Goal: Task Accomplishment & Management: Manage account settings

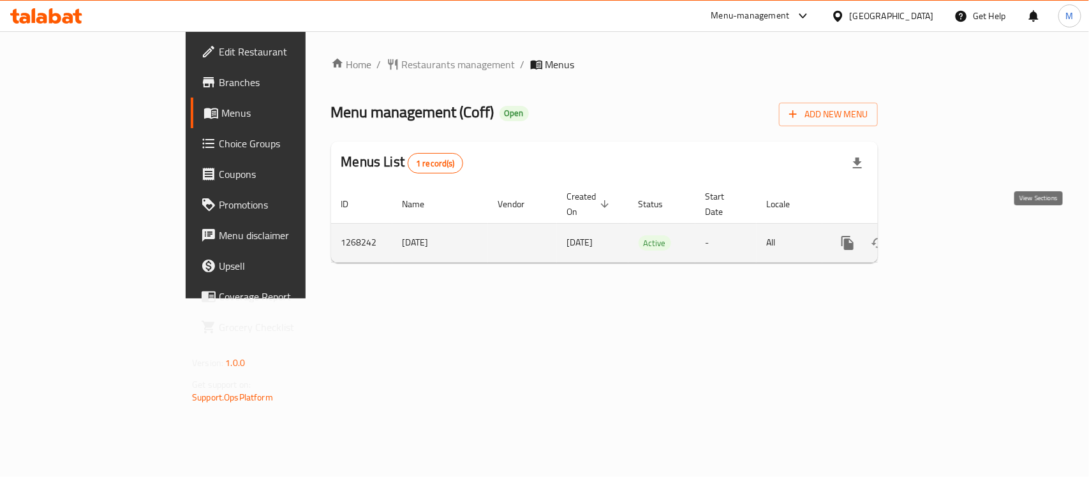
click at [948, 236] on icon "enhanced table" at bounding box center [939, 243] width 15 height 15
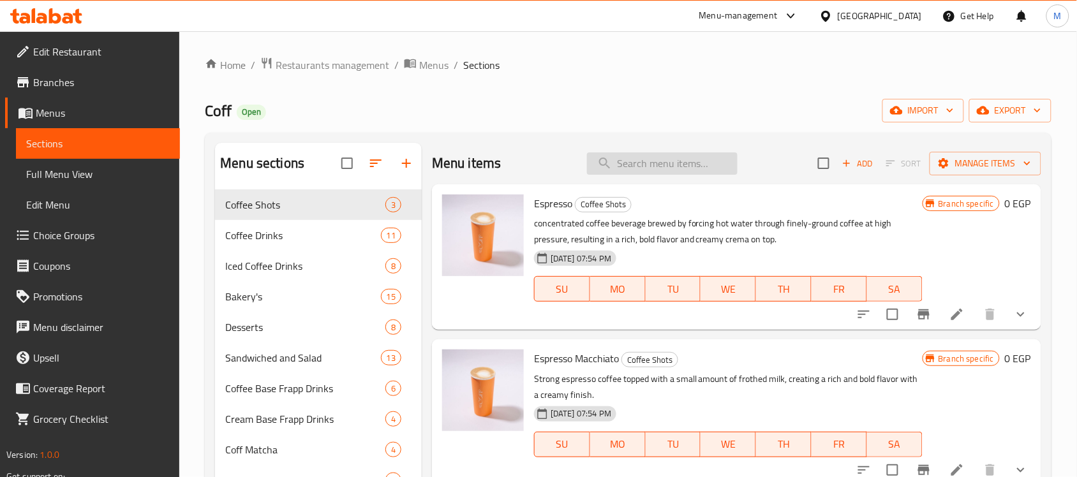
click at [645, 166] on input "search" at bounding box center [662, 164] width 151 height 22
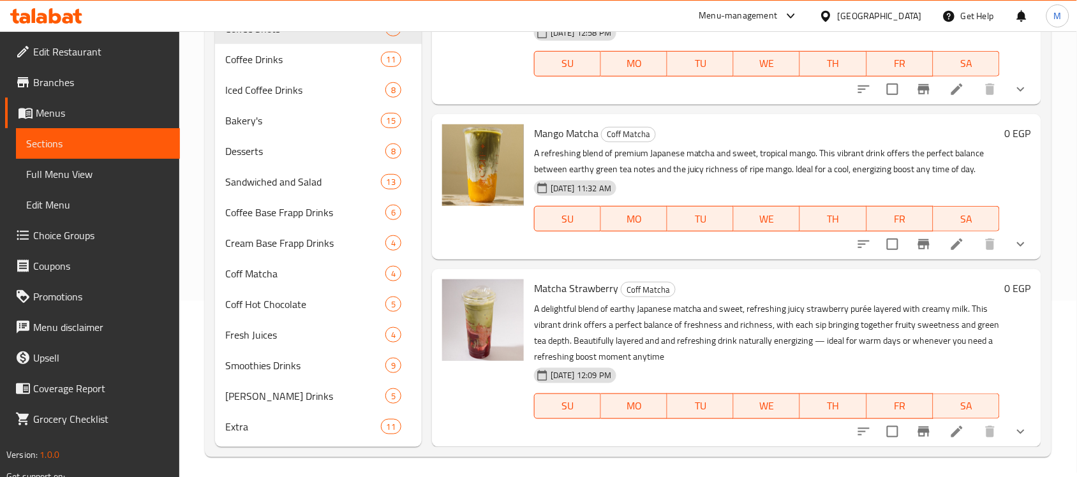
scroll to position [181, 0]
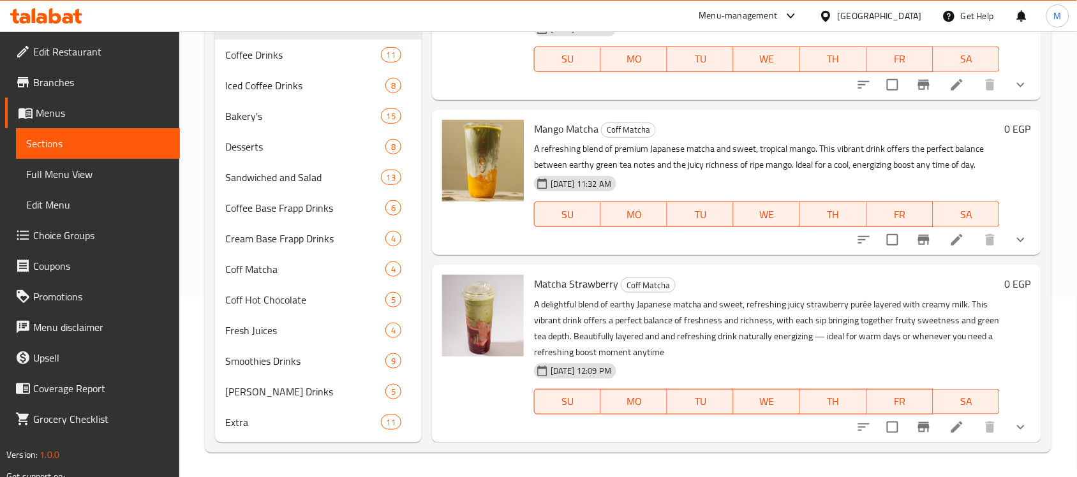
type input "match"
click at [951, 429] on icon at bounding box center [957, 427] width 15 height 15
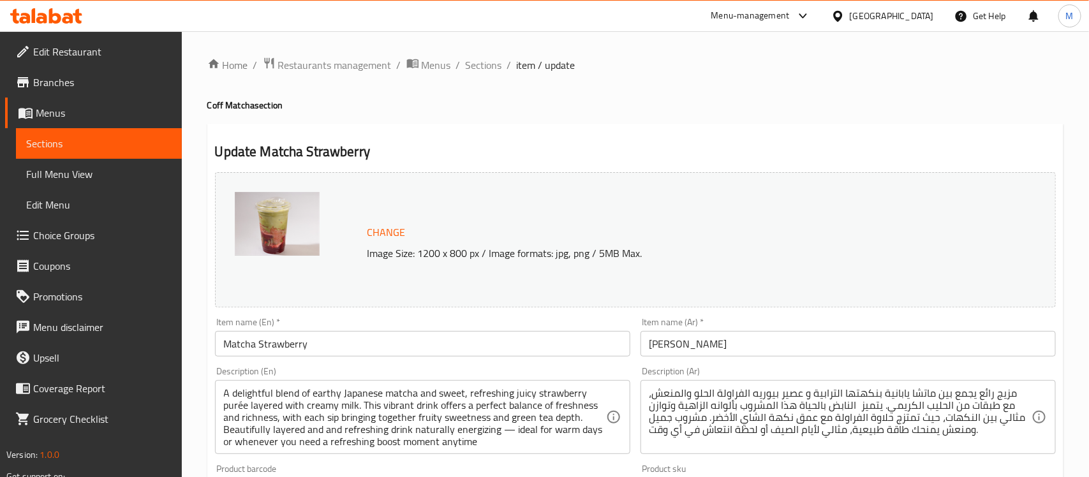
type input "اختيارك من اللبن"
type input "1"
type input "شاخن او بارد"
type input "1"
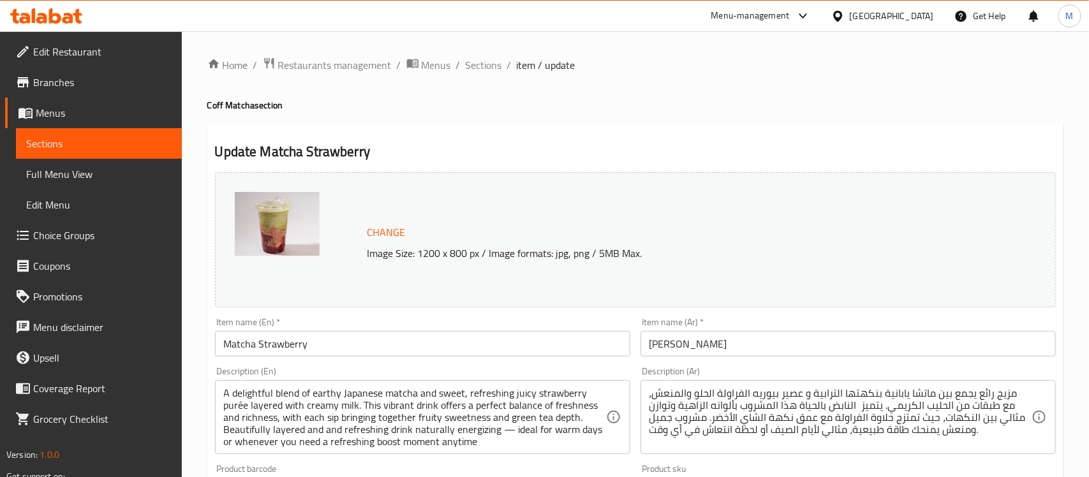
type input "1"
type input "اختيارك من اللبن"
type input "1"
type input "شاخن او بارد"
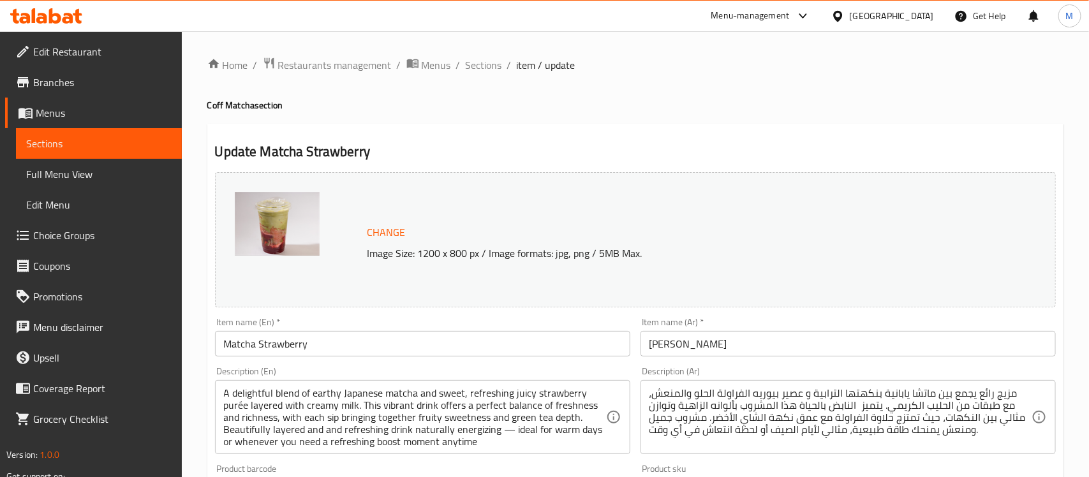
type input "1"
type input "اختيارك من اللبن"
type input "1"
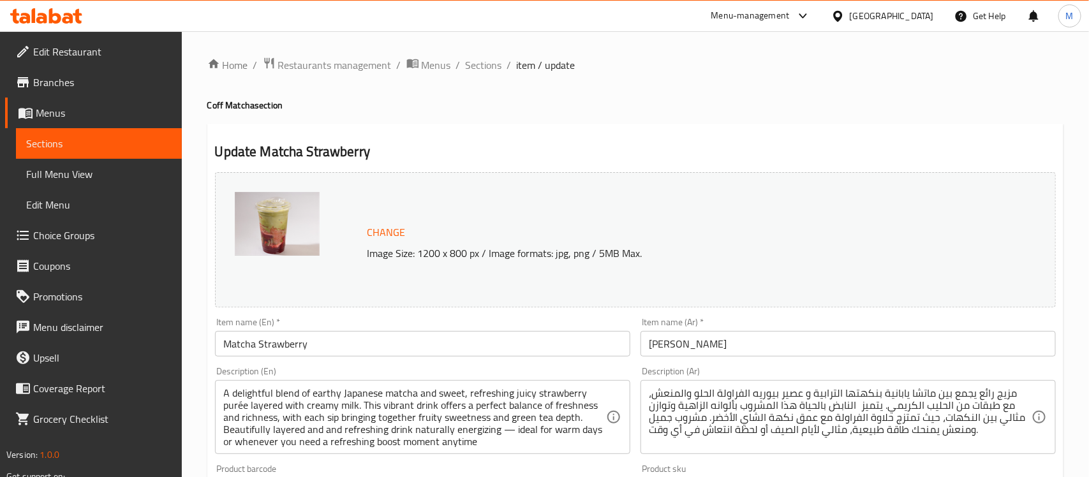
type input "شاخن او بارد"
type input "1"
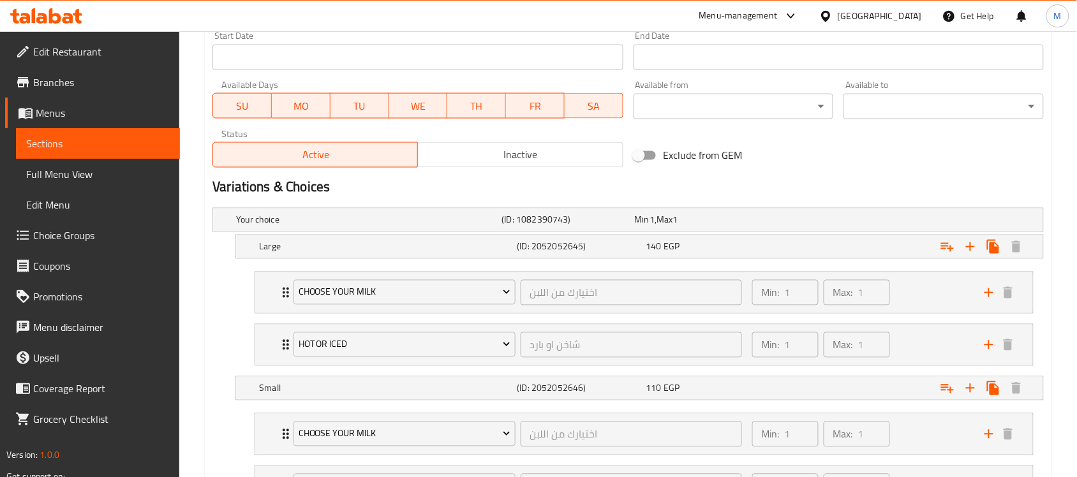
scroll to position [558, 0]
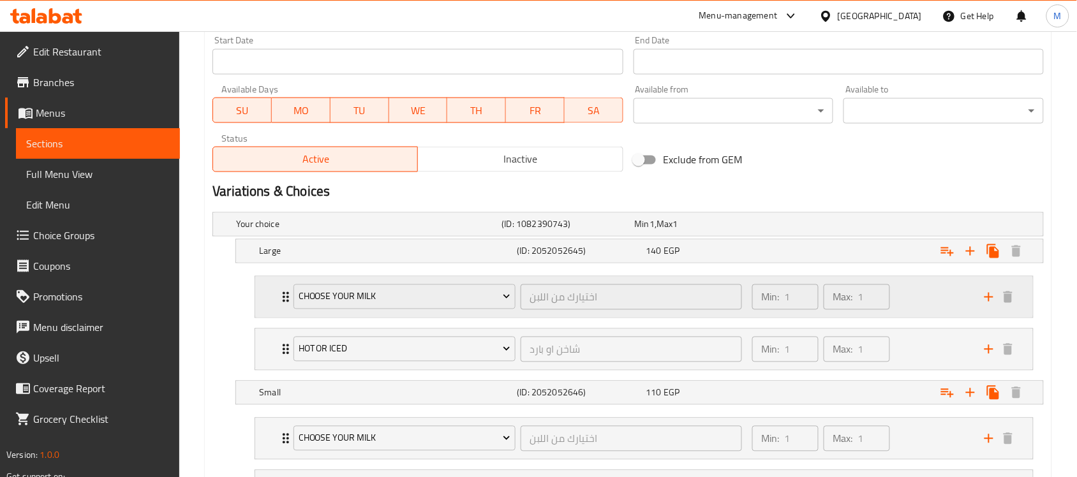
click at [531, 278] on div "Choose Your Milk اختيارك من اللبن ​" at bounding box center [518, 297] width 464 height 41
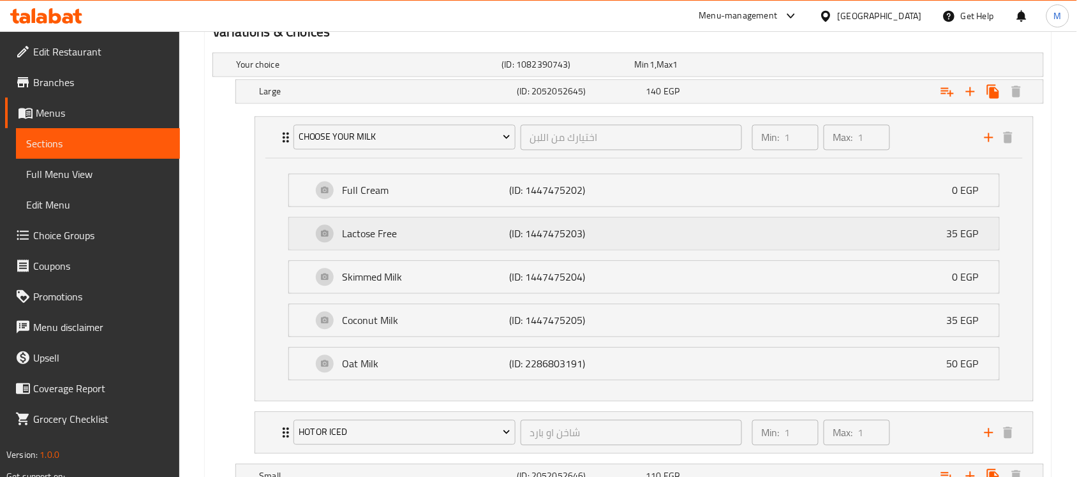
scroll to position [798, 0]
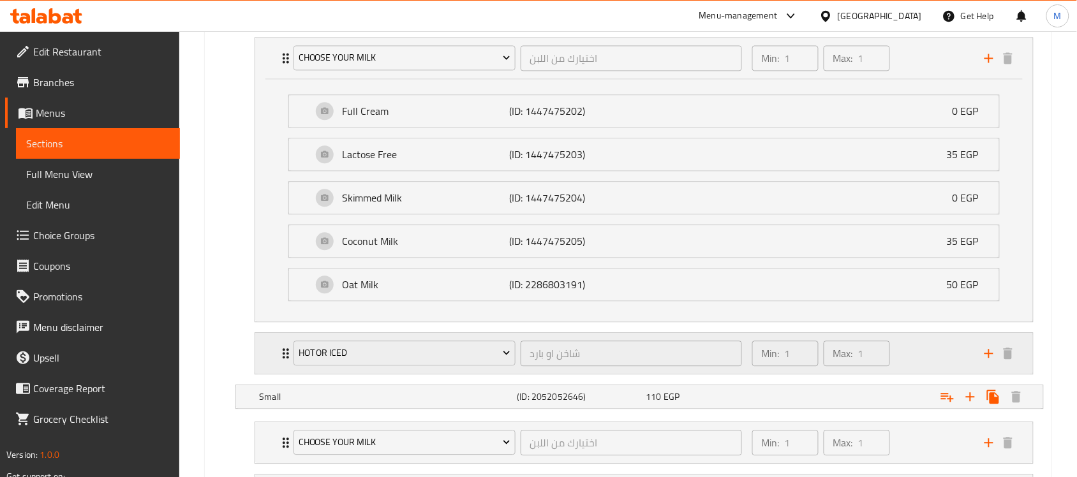
click at [521, 336] on div "Hot or Iced شاخن او بارد ​" at bounding box center [518, 353] width 464 height 41
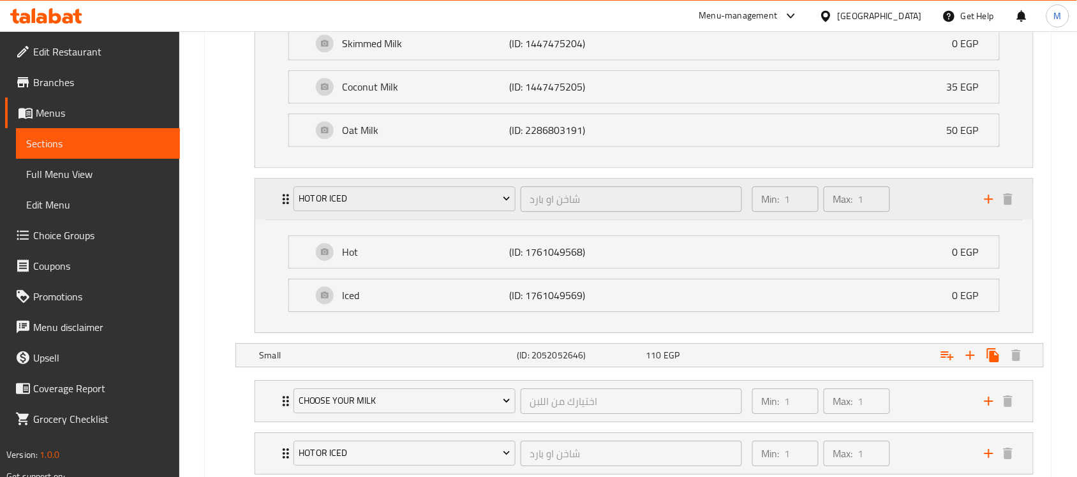
scroll to position [957, 0]
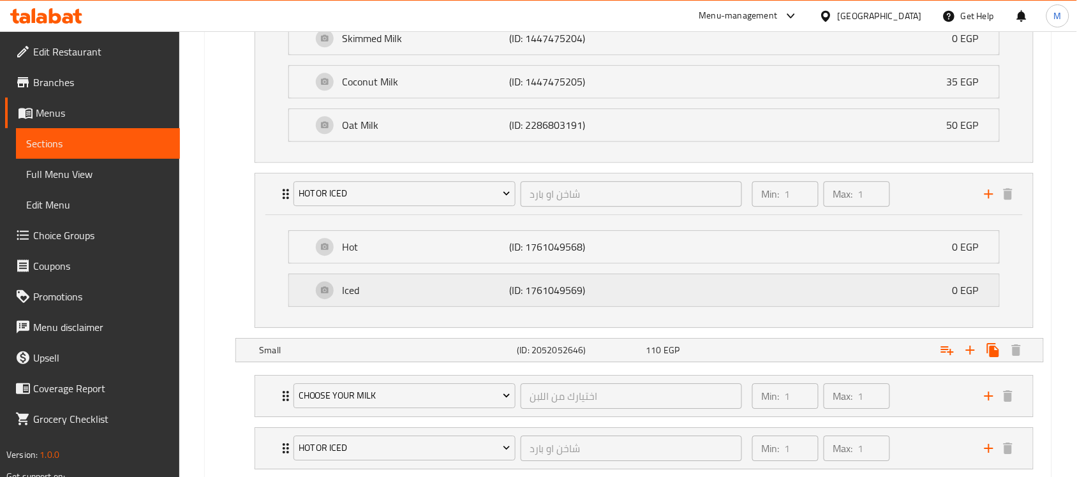
click at [530, 298] on p "(ID: 1761049569)" at bounding box center [565, 290] width 112 height 15
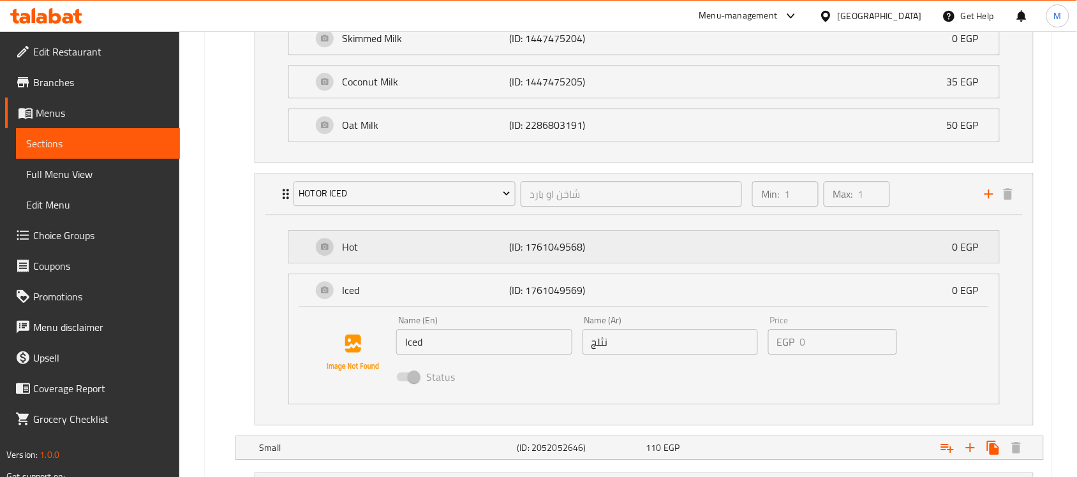
click at [560, 251] on p "(ID: 1761049568)" at bounding box center [565, 246] width 112 height 15
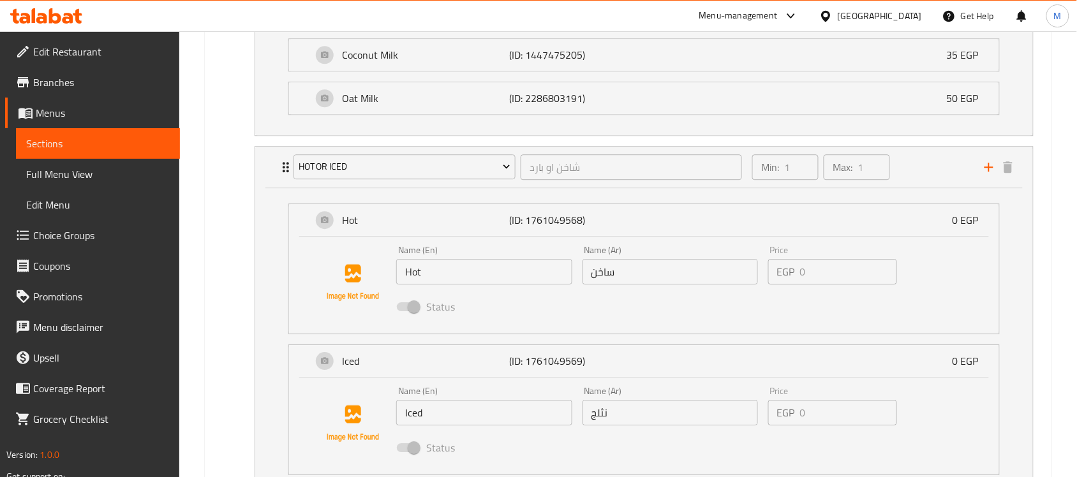
scroll to position [1117, 0]
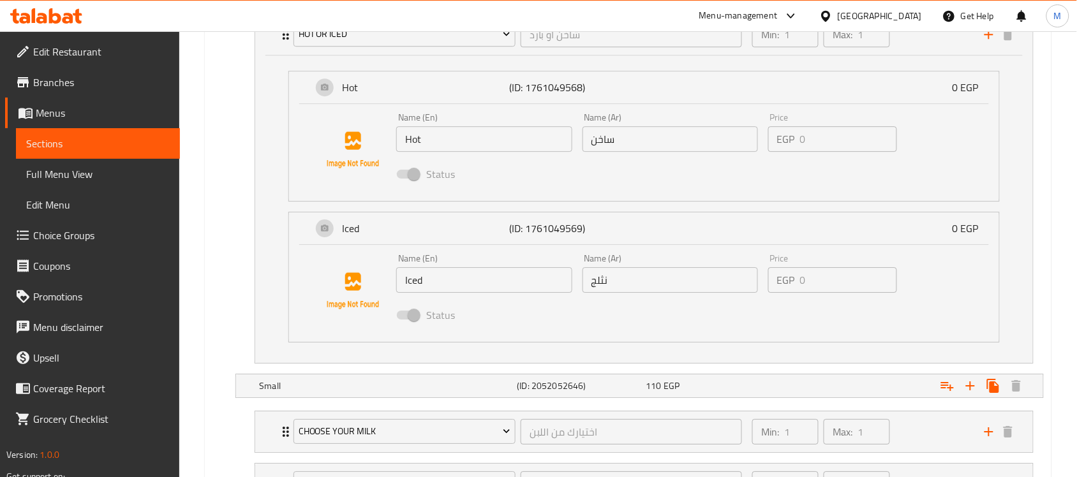
click at [633, 288] on input "نثلج" at bounding box center [671, 280] width 176 height 26
drag, startPoint x: 606, startPoint y: 286, endPoint x: 613, endPoint y: 291, distance: 8.7
click at [613, 291] on input "نثلج" at bounding box center [671, 280] width 176 height 26
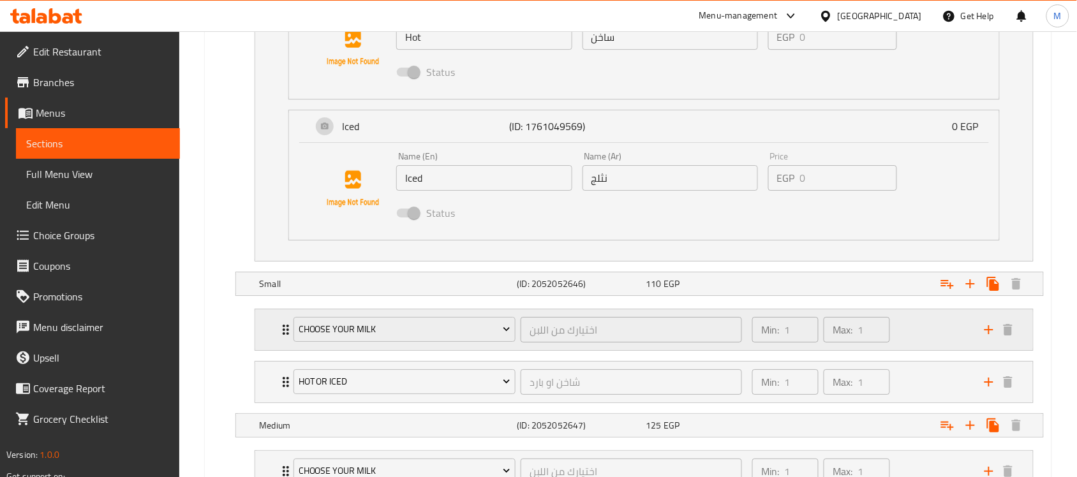
scroll to position [1276, 0]
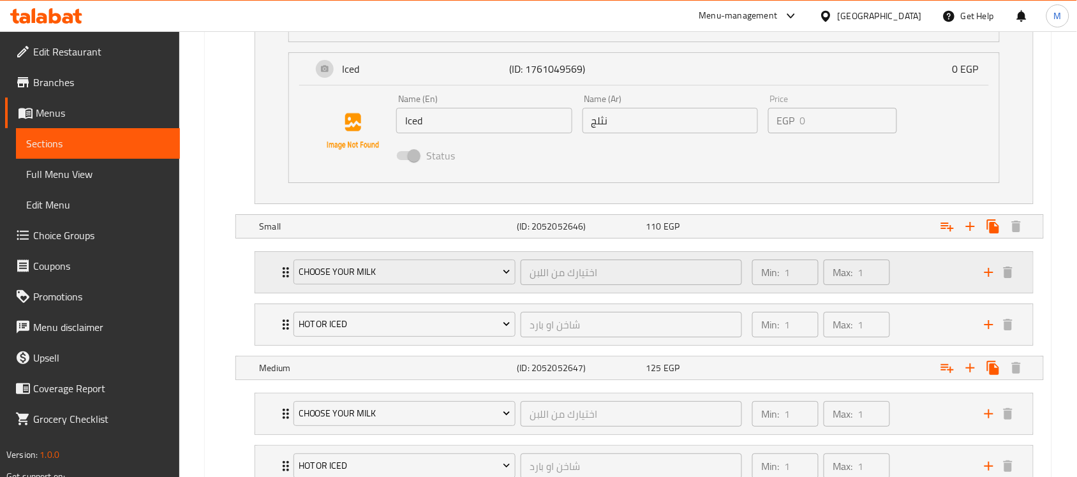
click at [565, 257] on div "Choose Your Milk اختيارك من اللبن ​" at bounding box center [518, 272] width 464 height 41
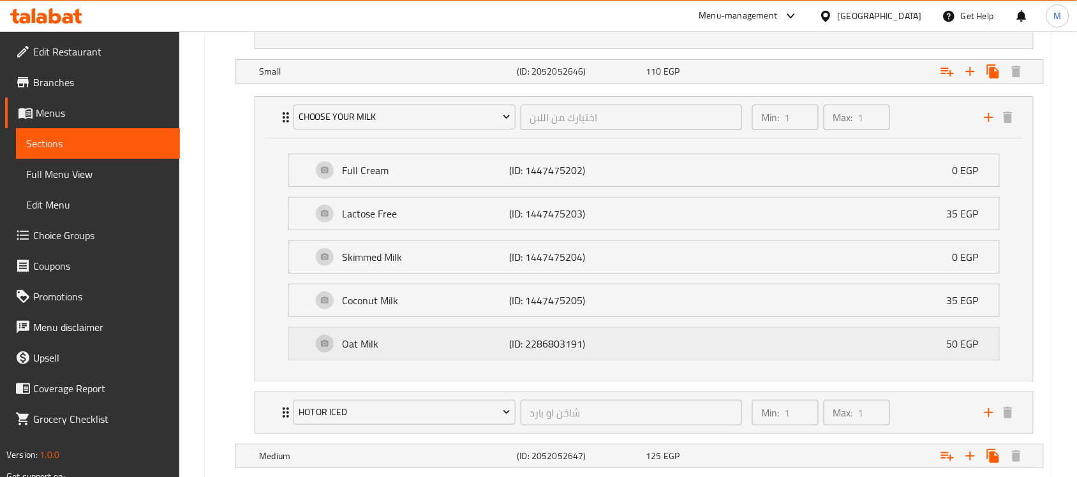
scroll to position [1436, 0]
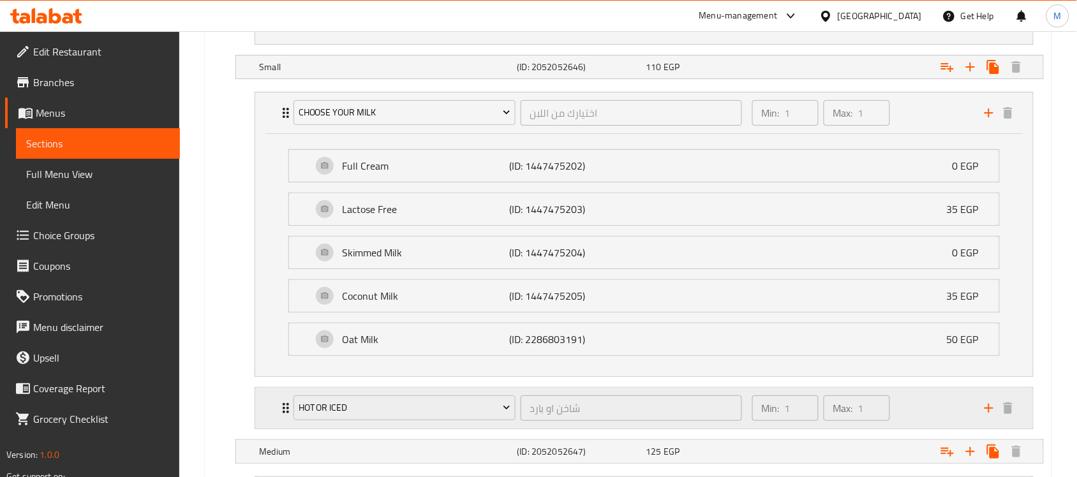
click at [534, 400] on div "شاخن او بارد ​" at bounding box center [631, 408] width 227 height 31
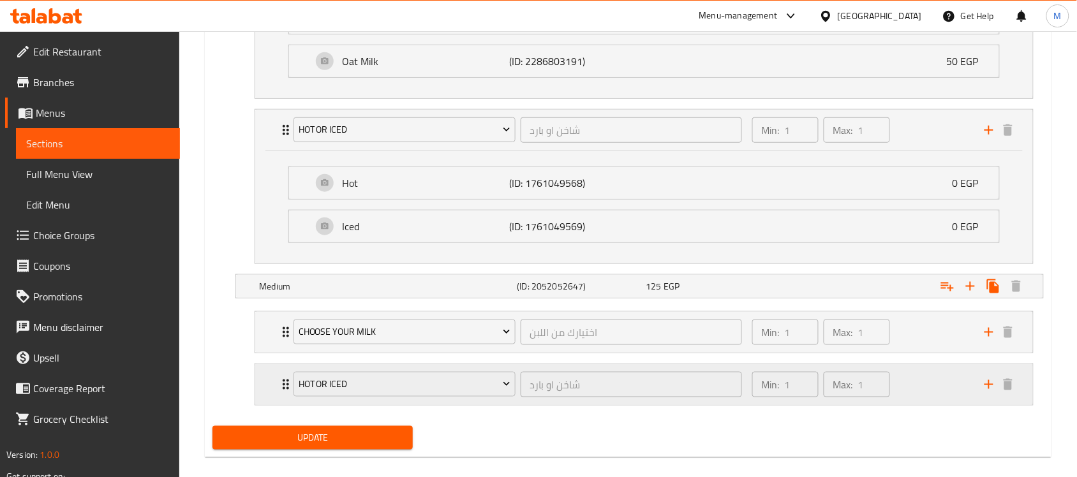
scroll to position [1737, 0]
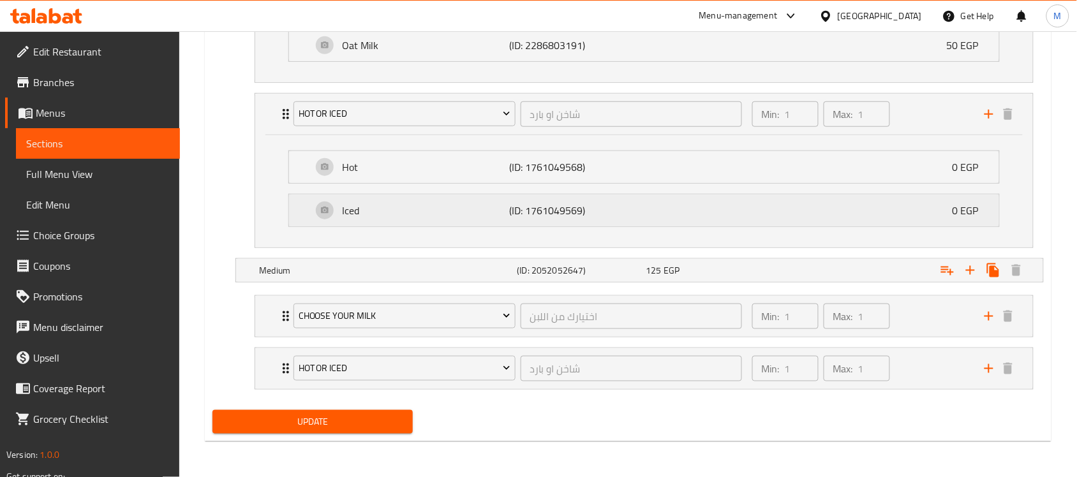
click at [599, 222] on div "Iced (ID: 1761049569) 0 EGP" at bounding box center [648, 211] width 672 height 32
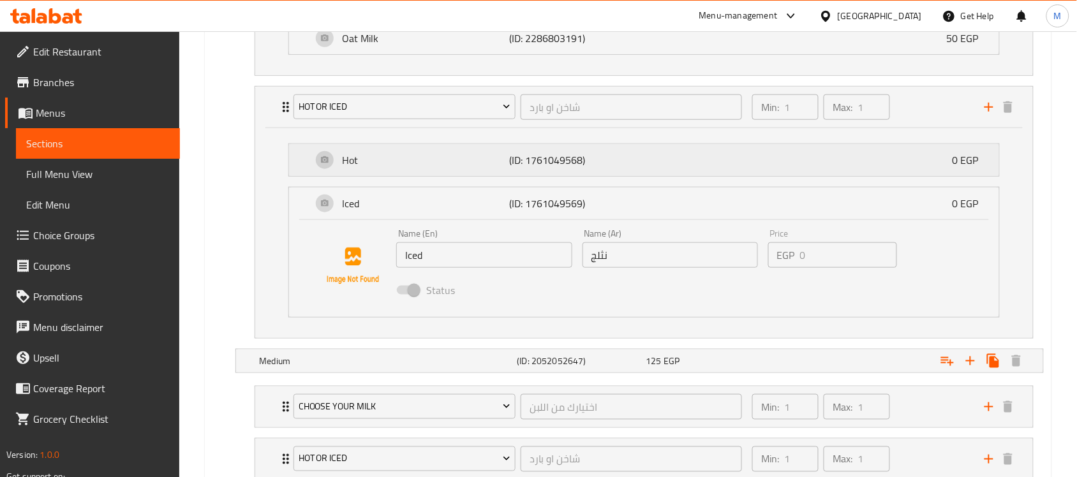
click at [594, 168] on p "(ID: 1761049568)" at bounding box center [565, 160] width 112 height 15
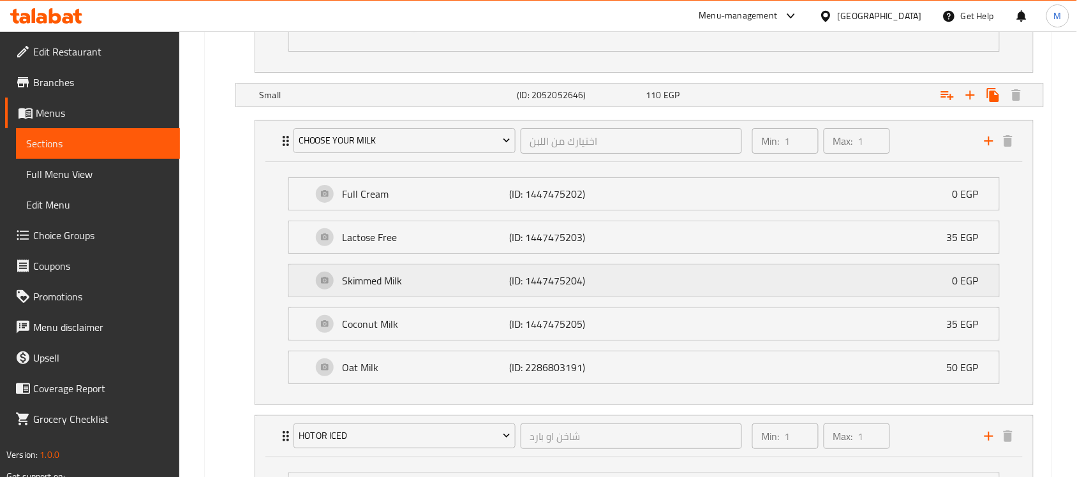
scroll to position [1338, 0]
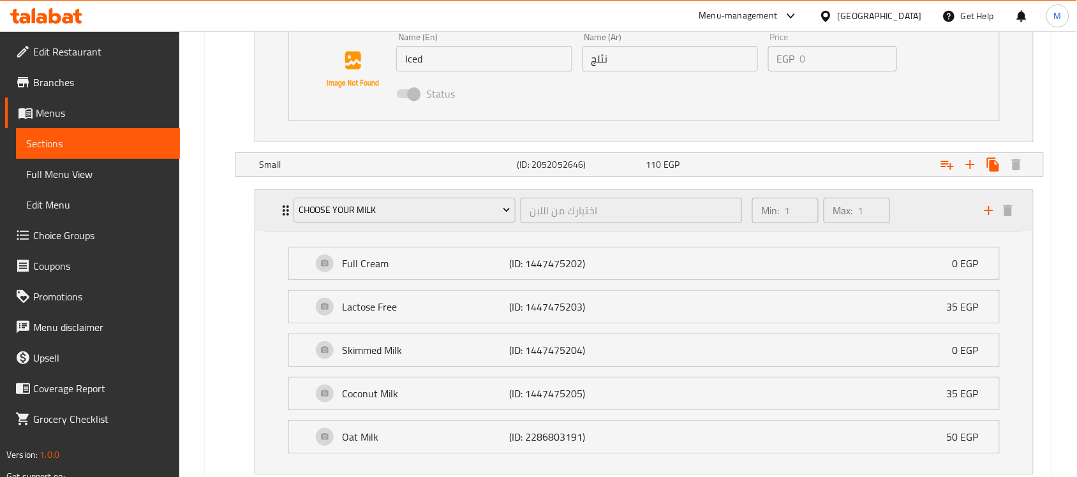
click at [514, 195] on div "Choose Your Milk اختيارك من اللبن ​" at bounding box center [518, 210] width 464 height 41
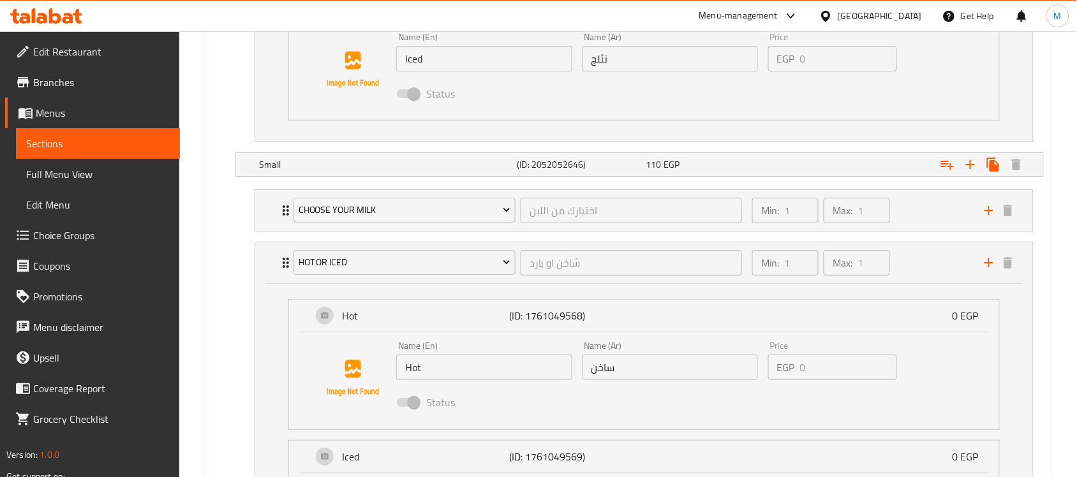
click at [519, 192] on div "Choose Your Milk اختيارك من اللبن ​ Min: 1 ​ Max: 1 ​ Full Cream (ID: 144747520…" at bounding box center [644, 211] width 779 height 42
click at [521, 200] on div "اختيارك من اللبن ​" at bounding box center [631, 210] width 227 height 31
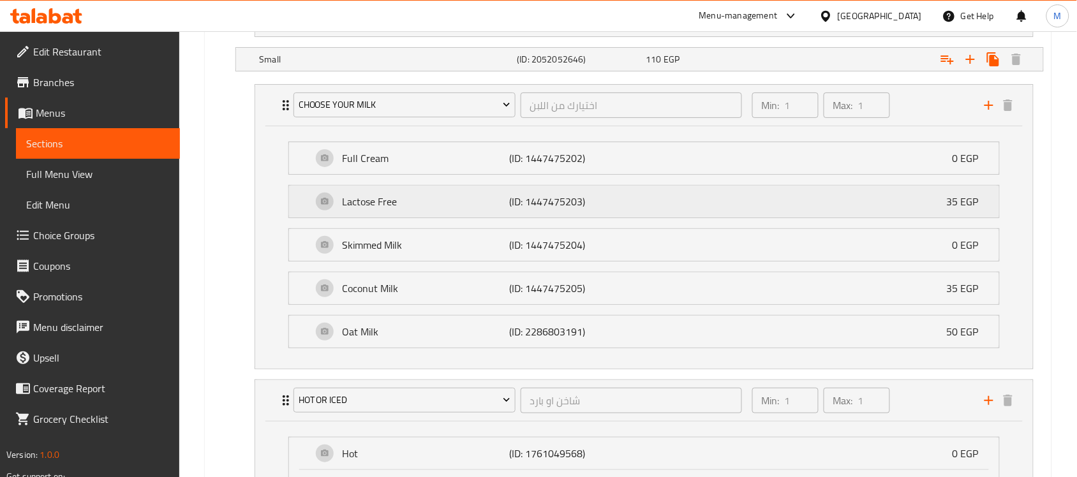
scroll to position [1578, 0]
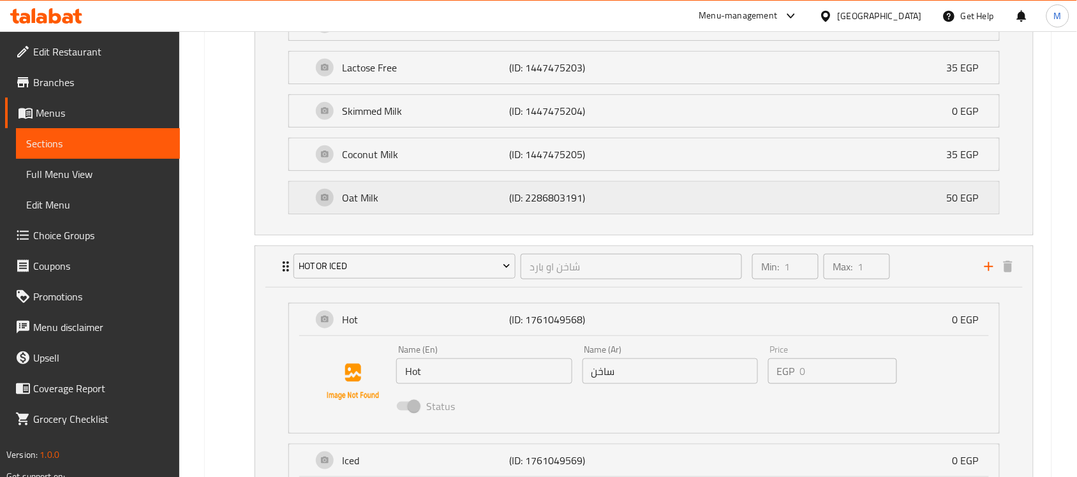
click at [553, 206] on p "(ID: 2286803191)" at bounding box center [565, 197] width 112 height 15
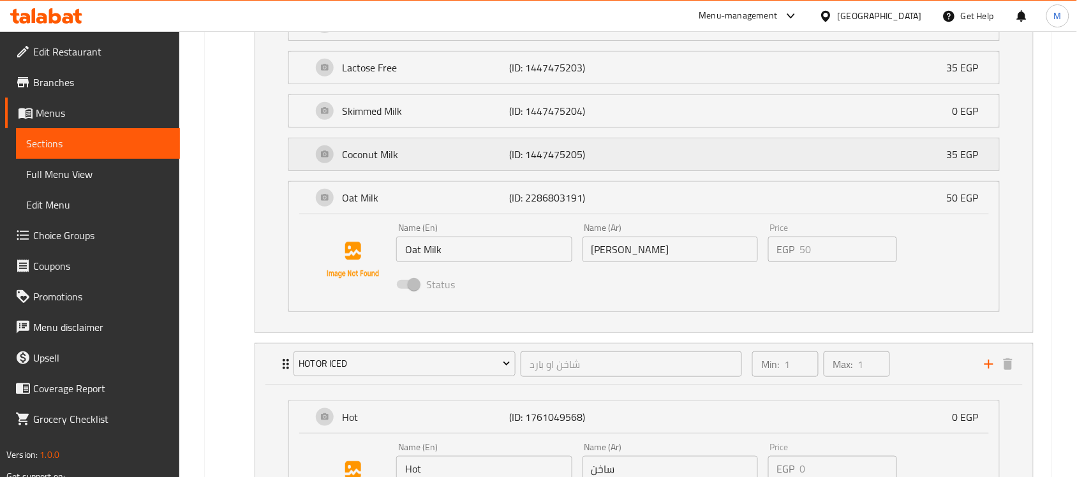
click at [570, 154] on p "(ID: 1447475205)" at bounding box center [565, 154] width 112 height 15
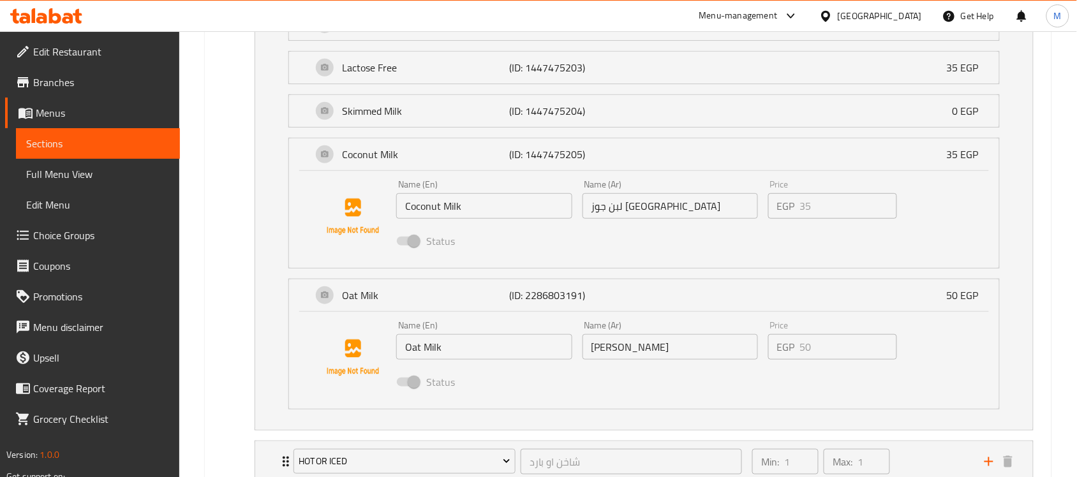
scroll to position [1498, 0]
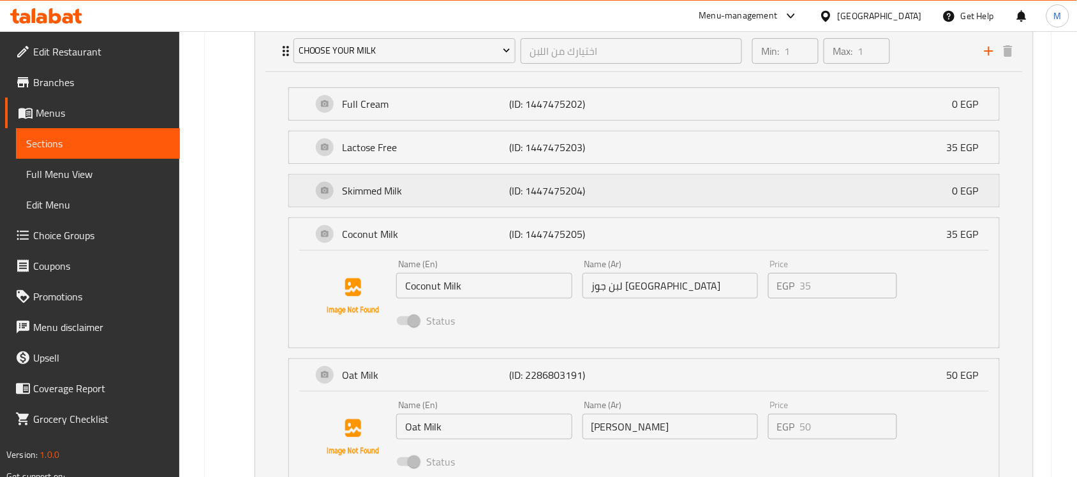
click at [580, 193] on p "(ID: 1447475204)" at bounding box center [565, 190] width 112 height 15
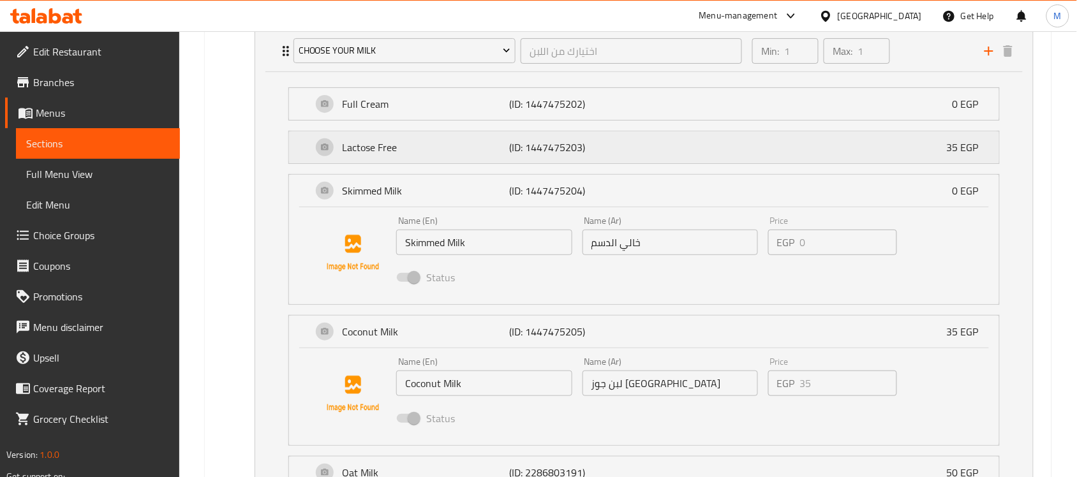
click at [580, 149] on p "(ID: 1447475203)" at bounding box center [565, 147] width 112 height 15
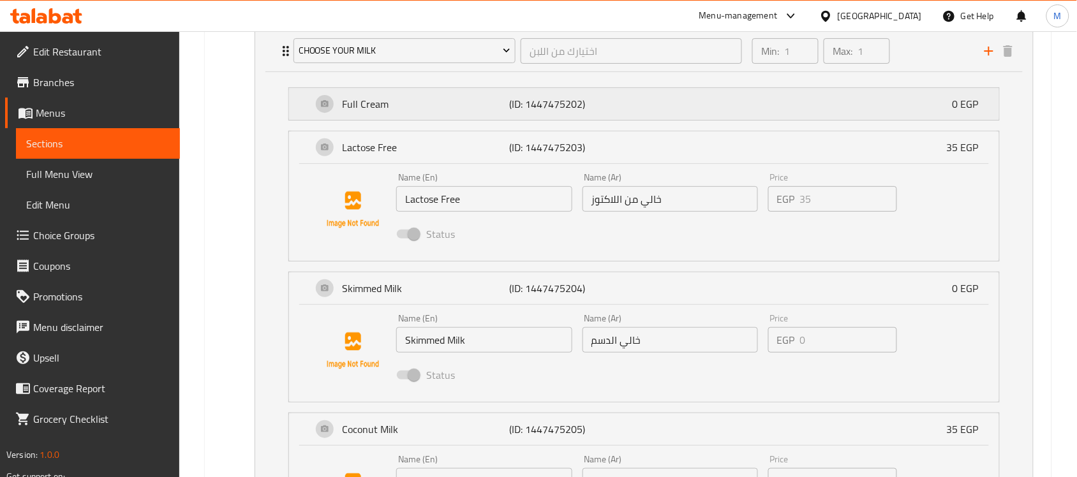
click at [592, 112] on p "(ID: 1447475202)" at bounding box center [565, 103] width 112 height 15
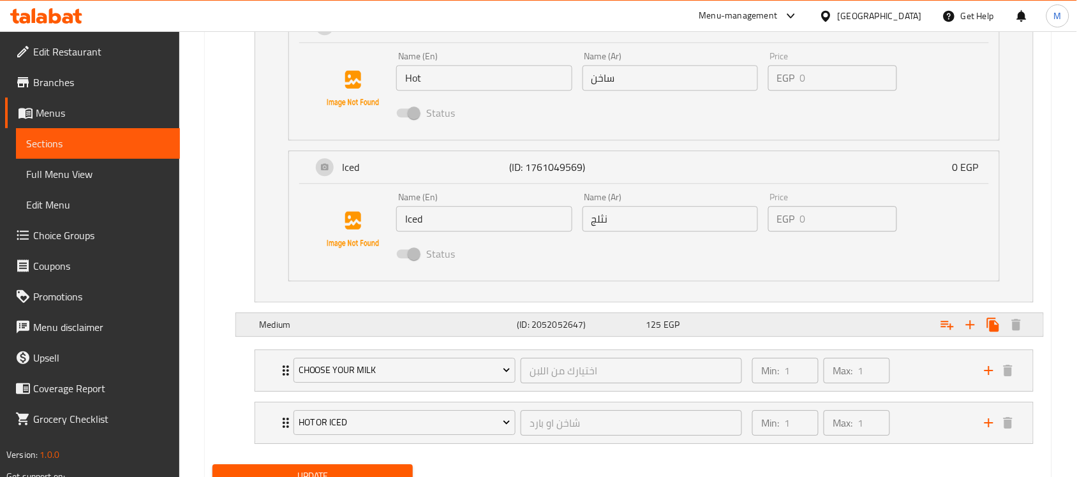
scroll to position [2421, 0]
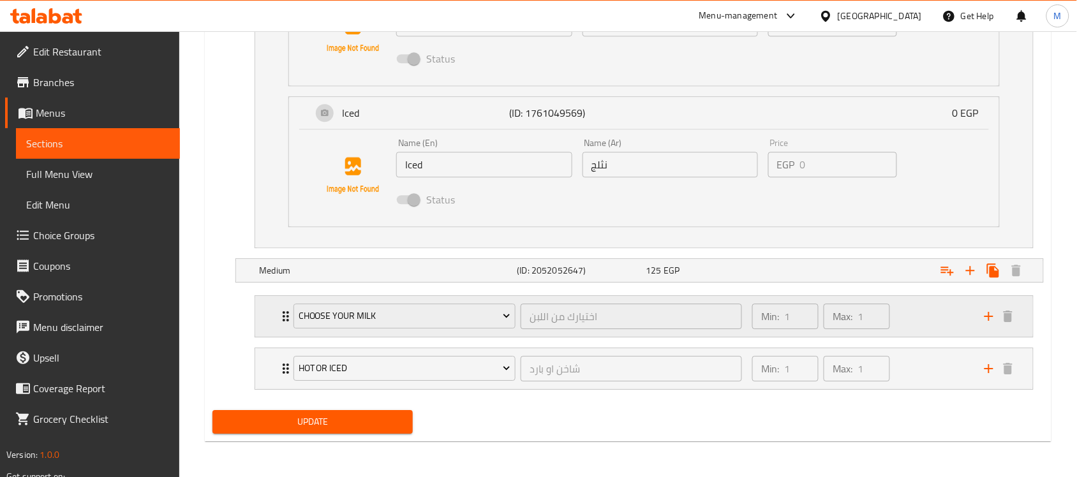
click at [527, 299] on div "Choose Your Milk اختيارك من اللبن ​" at bounding box center [518, 316] width 464 height 41
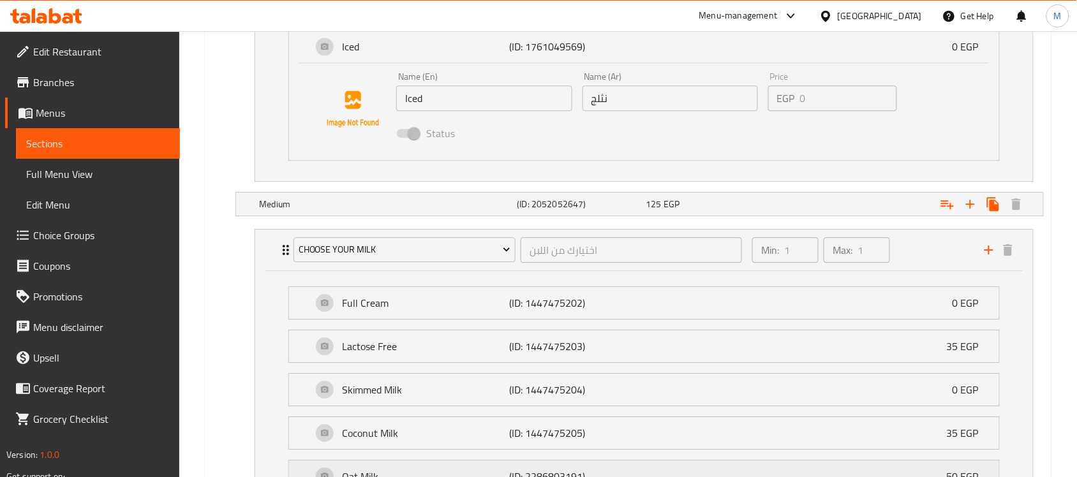
scroll to position [2580, 0]
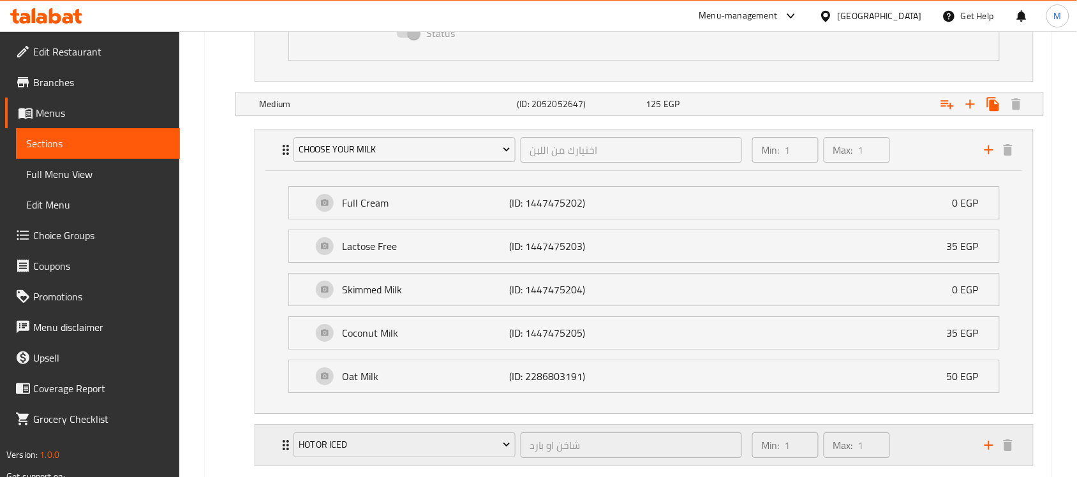
click at [535, 438] on div "شاخن او بارد ​" at bounding box center [631, 445] width 227 height 31
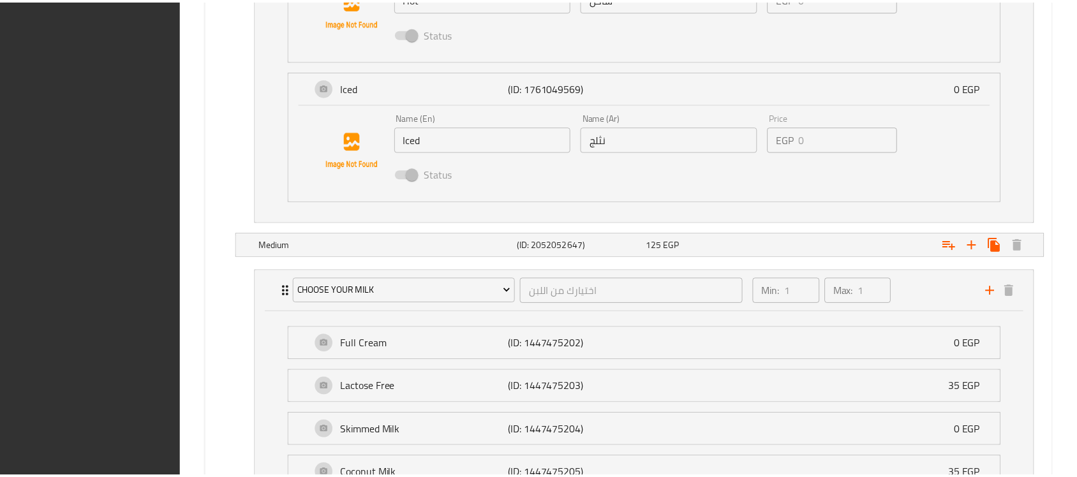
scroll to position [2780, 0]
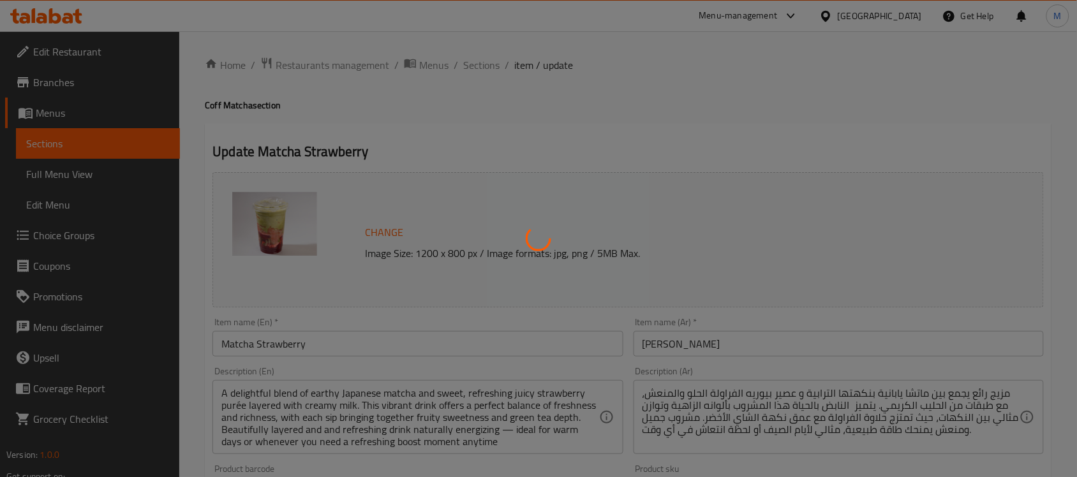
type input "اختيارك من اللبن"
type input "1"
type input "شاخن او بارد"
type input "1"
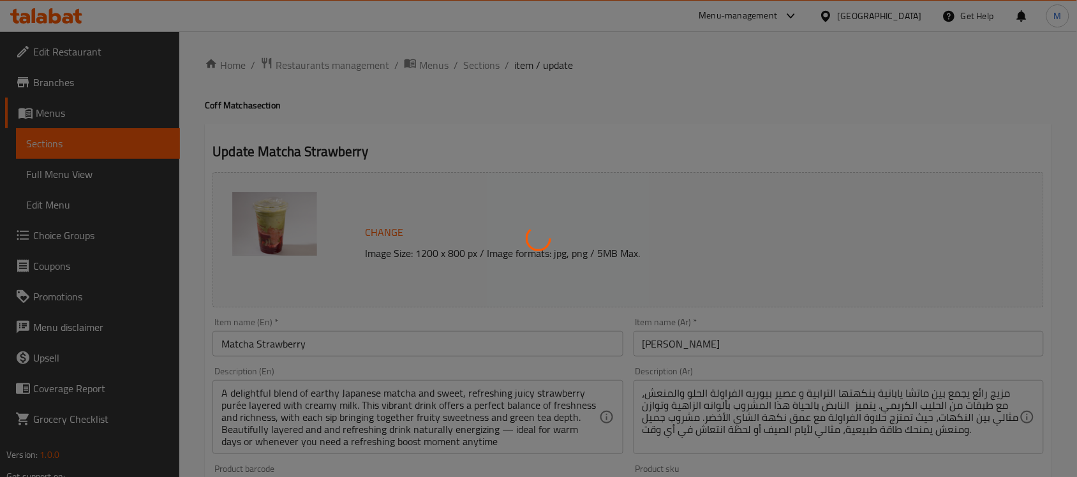
type input "1"
type input "اختيارك من اللبن"
type input "1"
type input "شاخن او بارد"
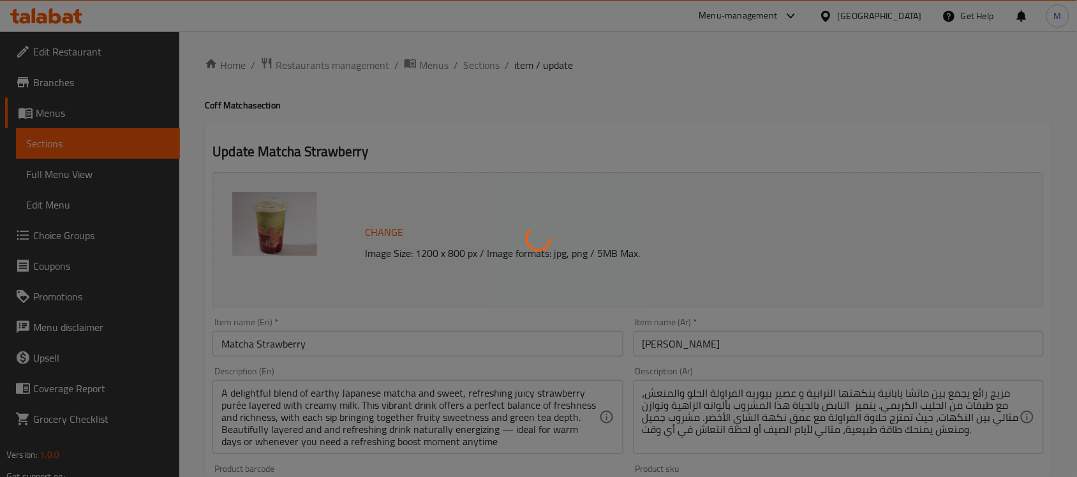
type input "1"
type input "اختيارك من اللبن"
type input "1"
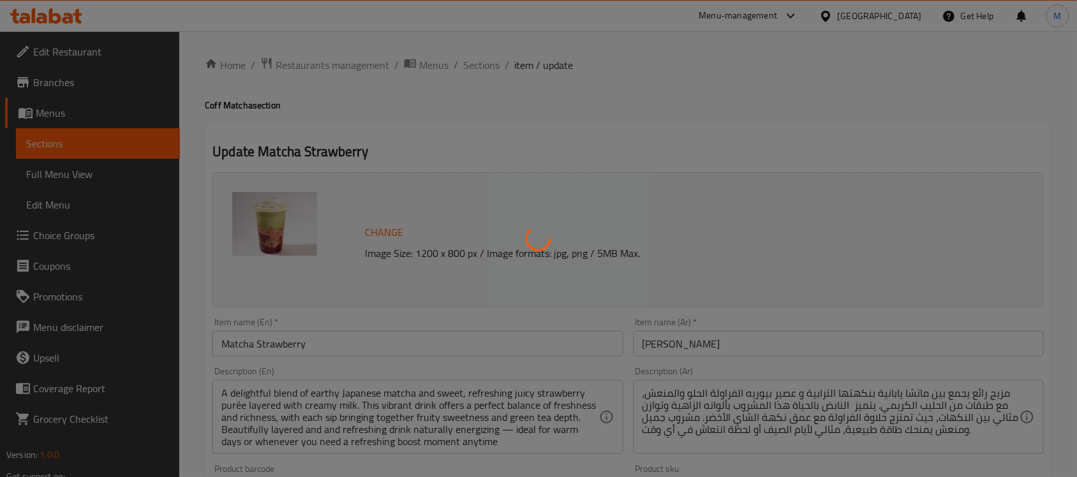
type input "شاخن او بارد"
type input "1"
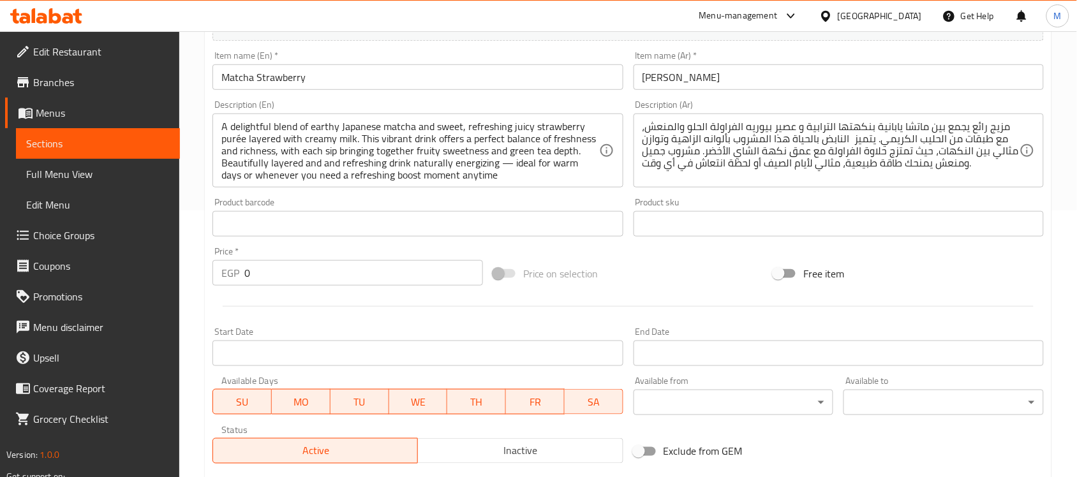
scroll to position [160, 0]
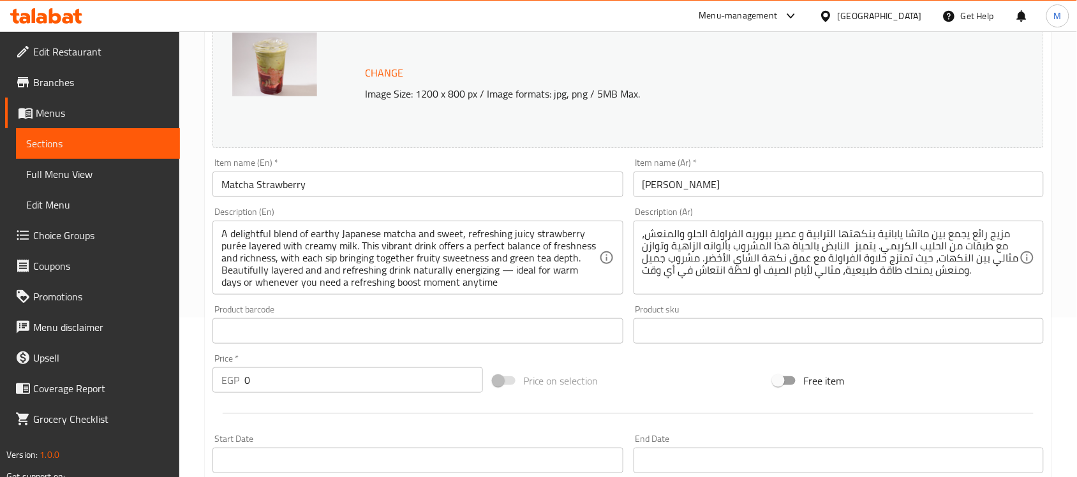
click at [88, 235] on span "Choice Groups" at bounding box center [101, 235] width 137 height 15
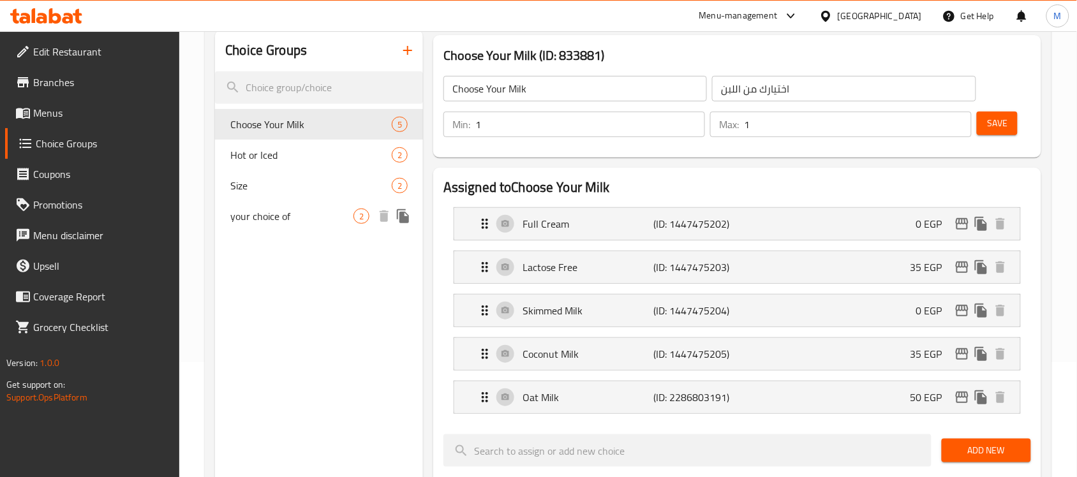
scroll to position [80, 0]
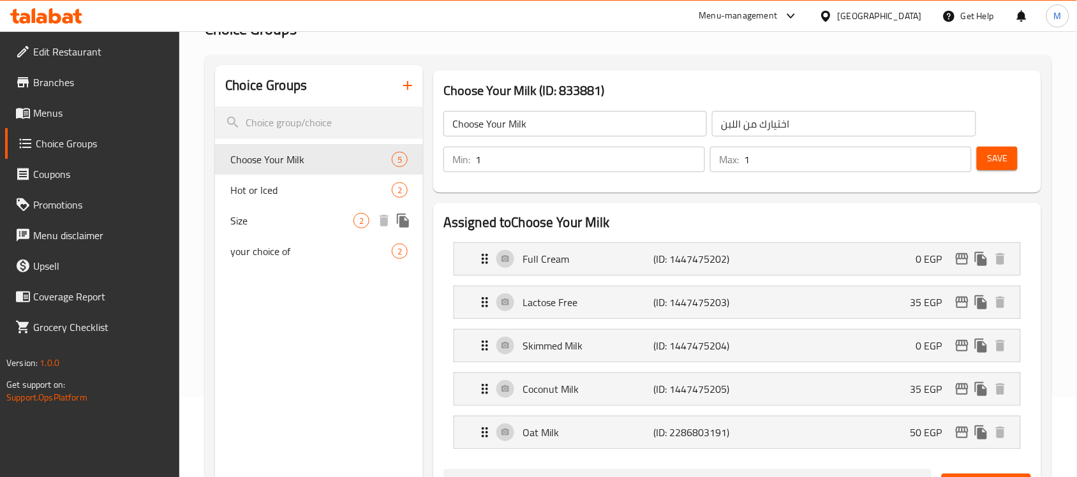
click at [262, 191] on span "Hot or Iced" at bounding box center [310, 190] width 161 height 15
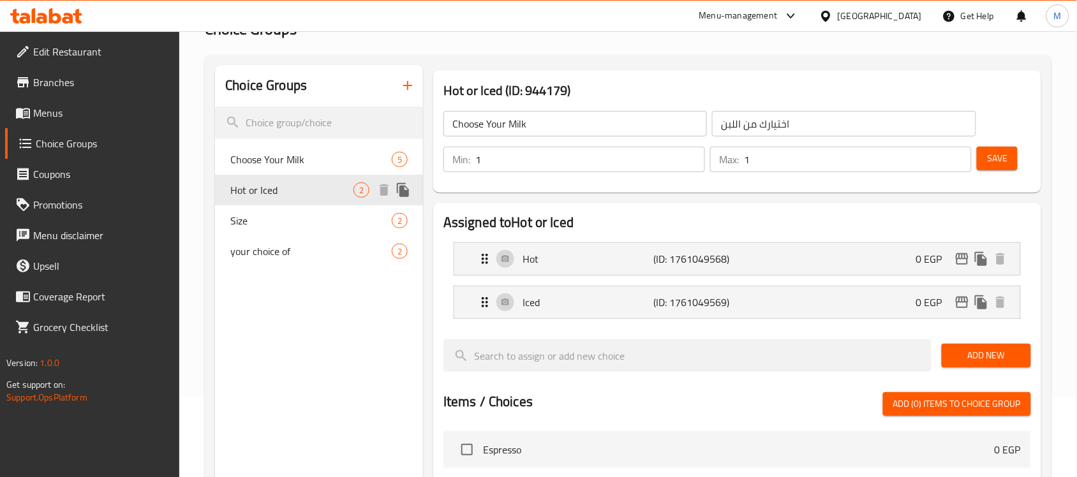
type input "Hot or Iced"
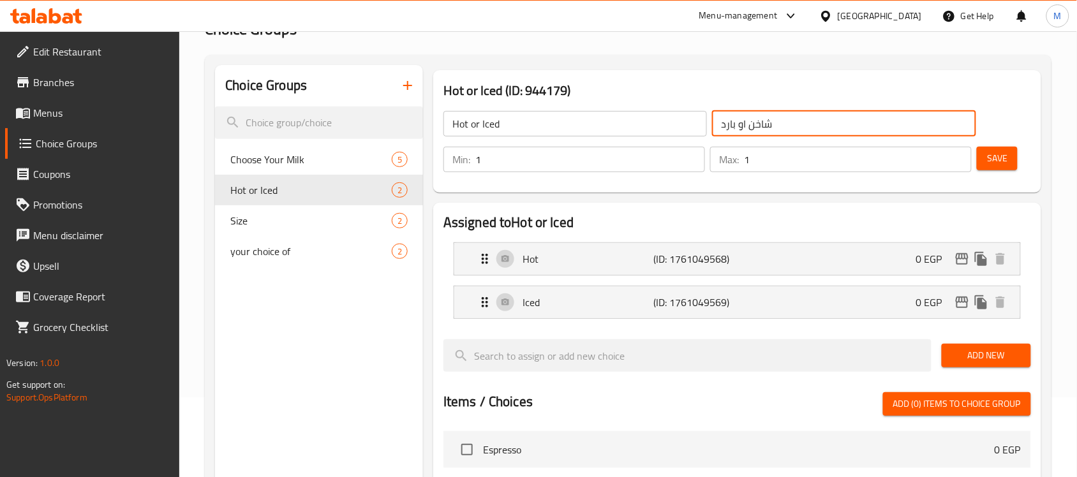
drag, startPoint x: 766, startPoint y: 123, endPoint x: 774, endPoint y: 126, distance: 8.6
click at [774, 126] on input "شاخن او بارد" at bounding box center [844, 124] width 264 height 26
click at [675, 288] on div "Iced (ID: 1761049569) 0 EGP Name (En) Iced Name (En) Name (Ar) نثلج Name (Ar) P…" at bounding box center [737, 302] width 567 height 33
click at [684, 304] on p "(ID: 1761049569)" at bounding box center [697, 302] width 87 height 15
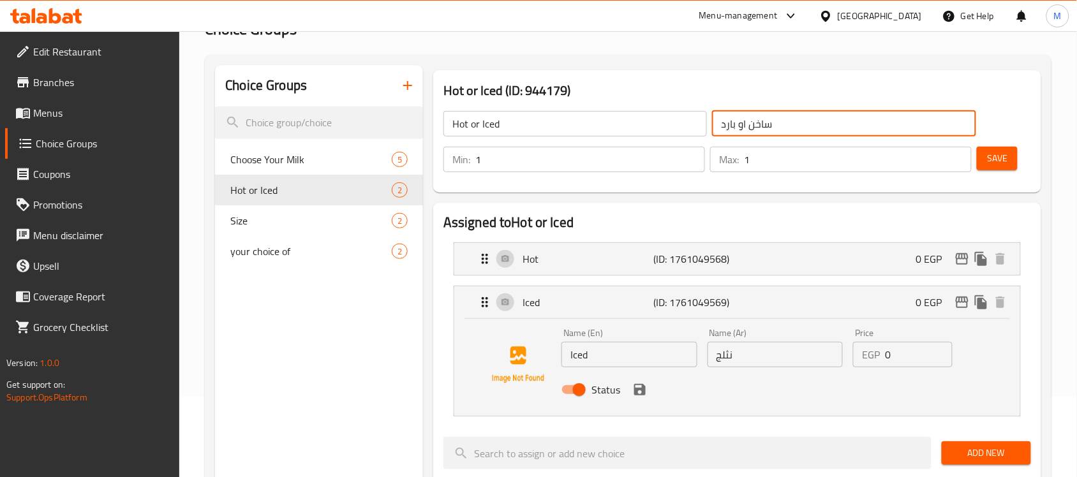
type input "ساخن او بارد"
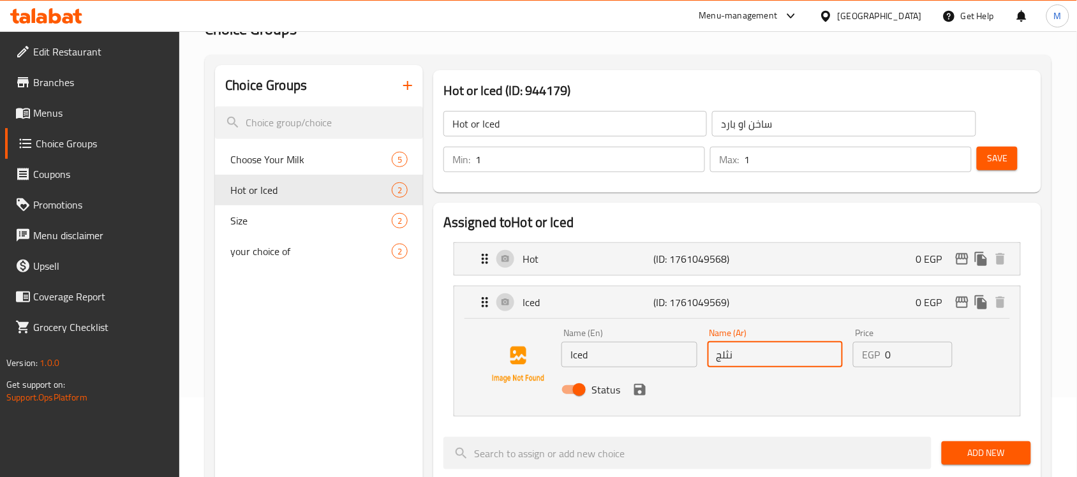
drag, startPoint x: 731, startPoint y: 362, endPoint x: 741, endPoint y: 368, distance: 11.5
click at [741, 368] on div "Name (Ar) نثلج Name (Ar)" at bounding box center [776, 348] width 146 height 49
click at [646, 397] on icon "save" at bounding box center [639, 389] width 15 height 15
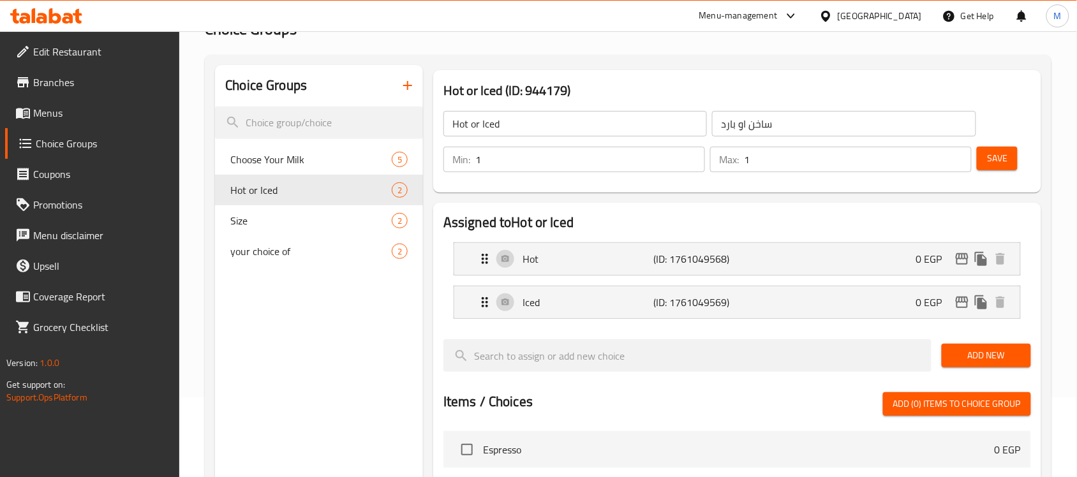
type input "مثلج"
click at [987, 167] on button "Save" at bounding box center [997, 159] width 41 height 24
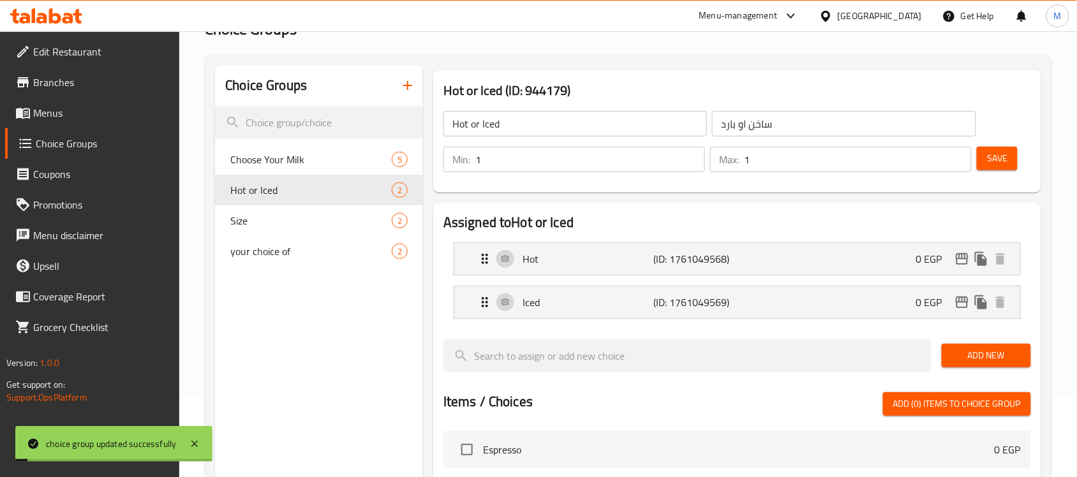
click at [645, 301] on p "Iced" at bounding box center [588, 302] width 131 height 15
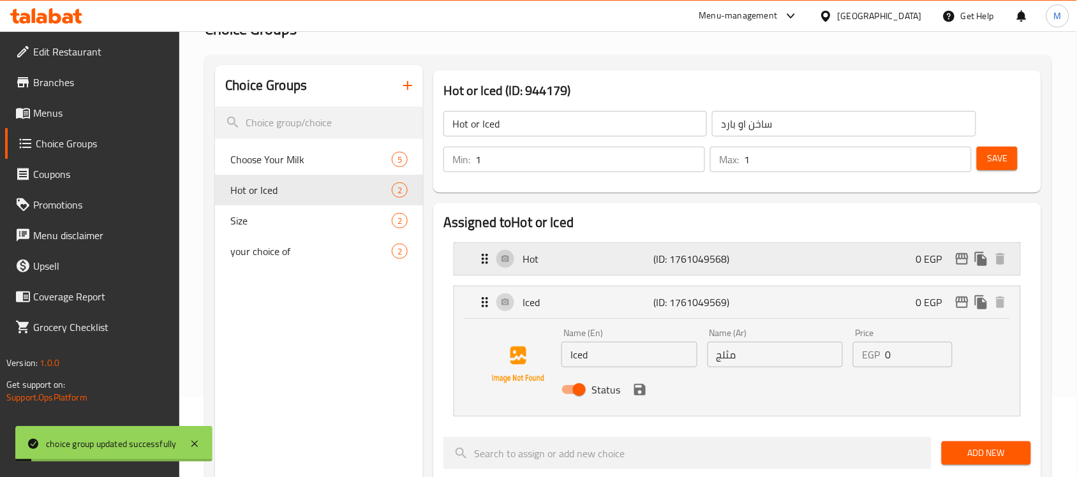
click at [694, 269] on div "Hot (ID: 1761049568) 0 EGP" at bounding box center [741, 259] width 528 height 32
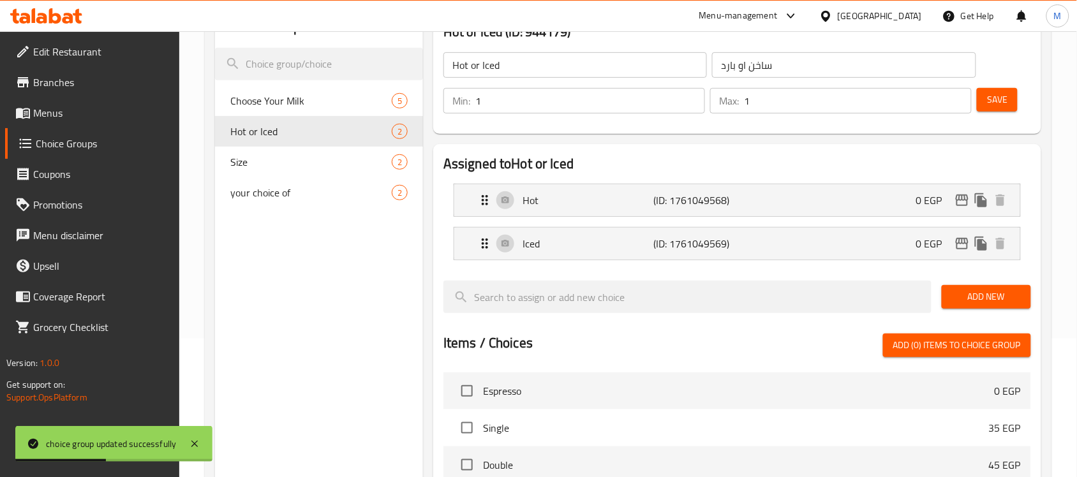
scroll to position [137, 0]
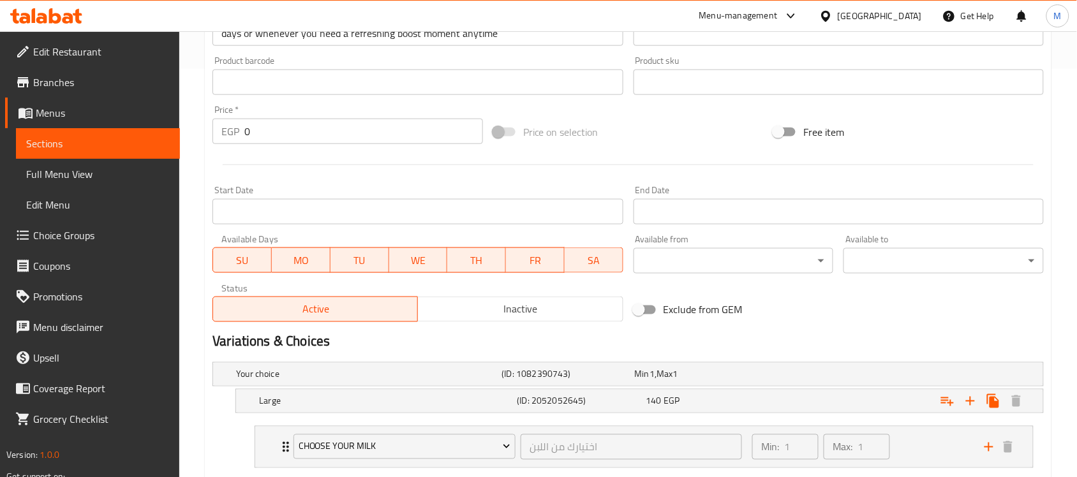
scroll to position [558, 0]
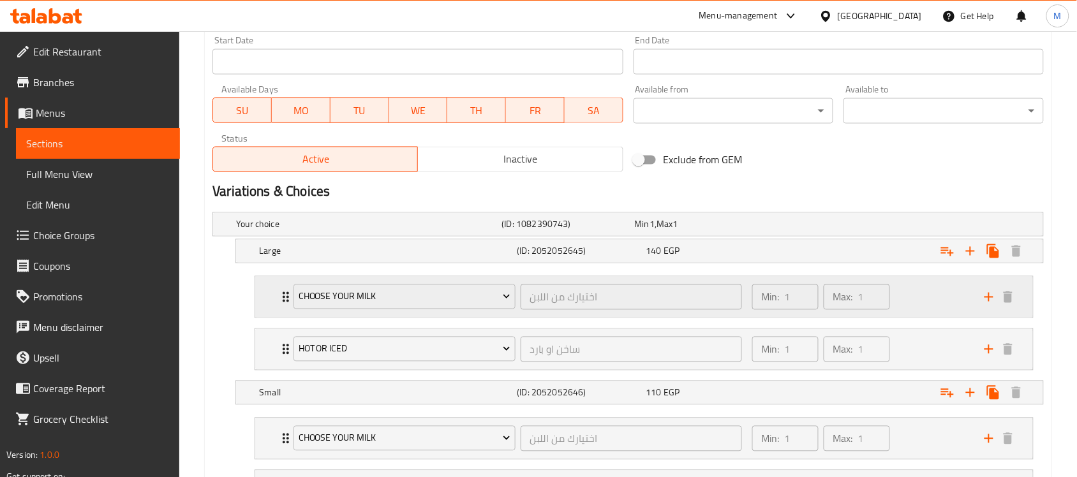
click at [516, 285] on div "Choose Your Milk" at bounding box center [404, 297] width 227 height 31
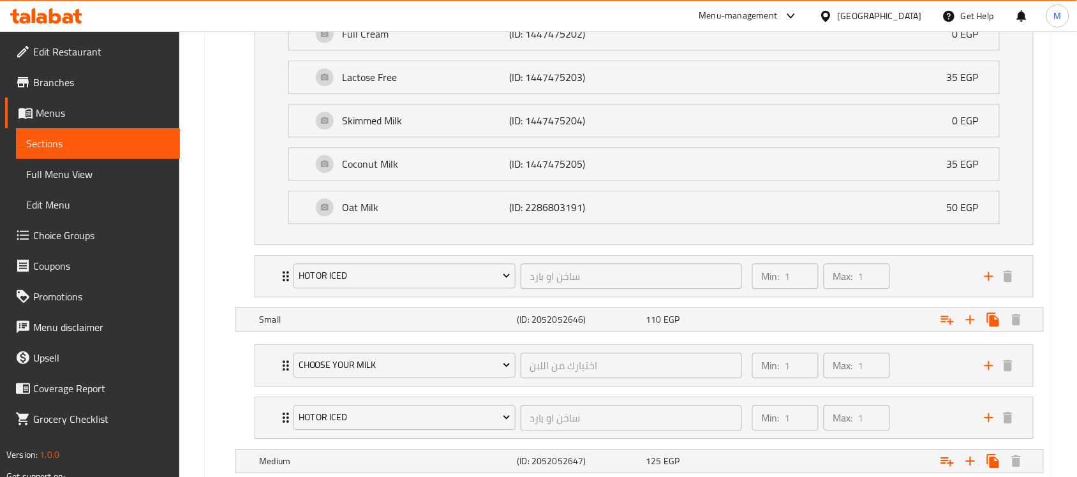
scroll to position [878, 0]
click at [514, 259] on div "Hot or Iced ساخن او بارد ​" at bounding box center [518, 273] width 464 height 41
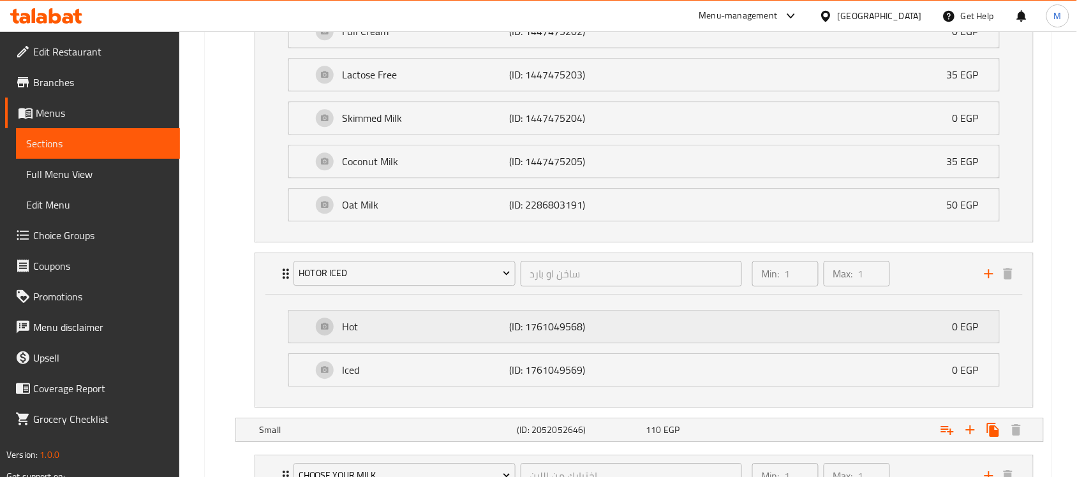
click at [521, 324] on p "(ID: 1761049568)" at bounding box center [565, 326] width 112 height 15
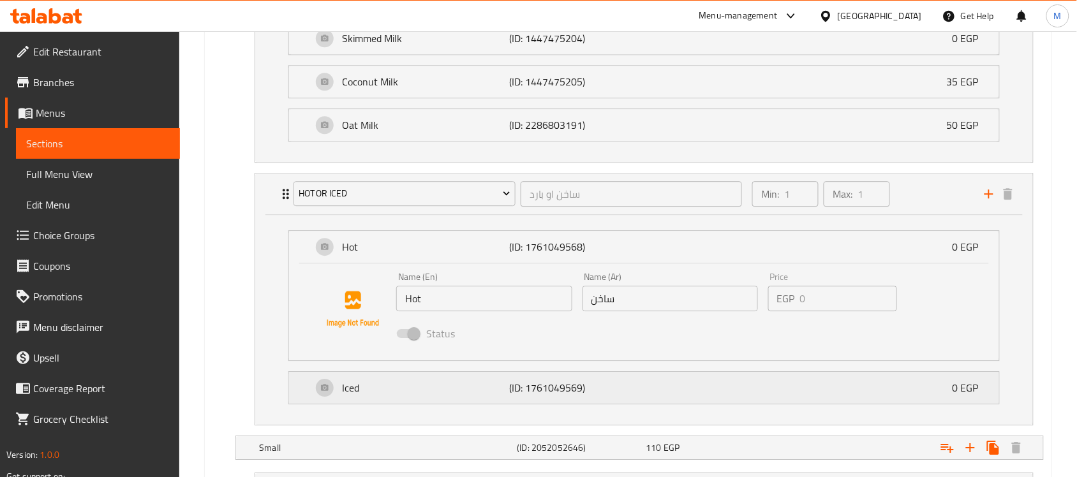
click at [571, 382] on p "(ID: 1761049569)" at bounding box center [565, 387] width 112 height 15
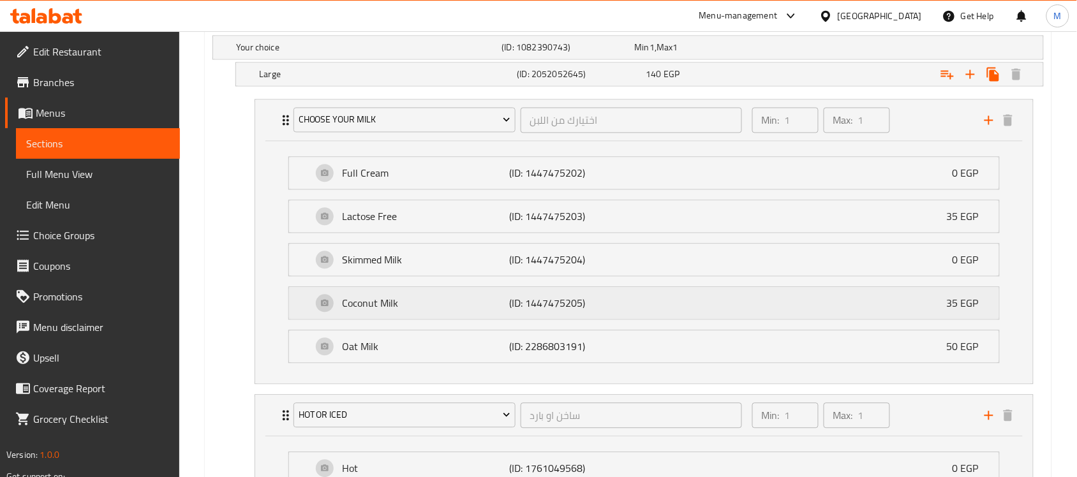
scroll to position [718, 0]
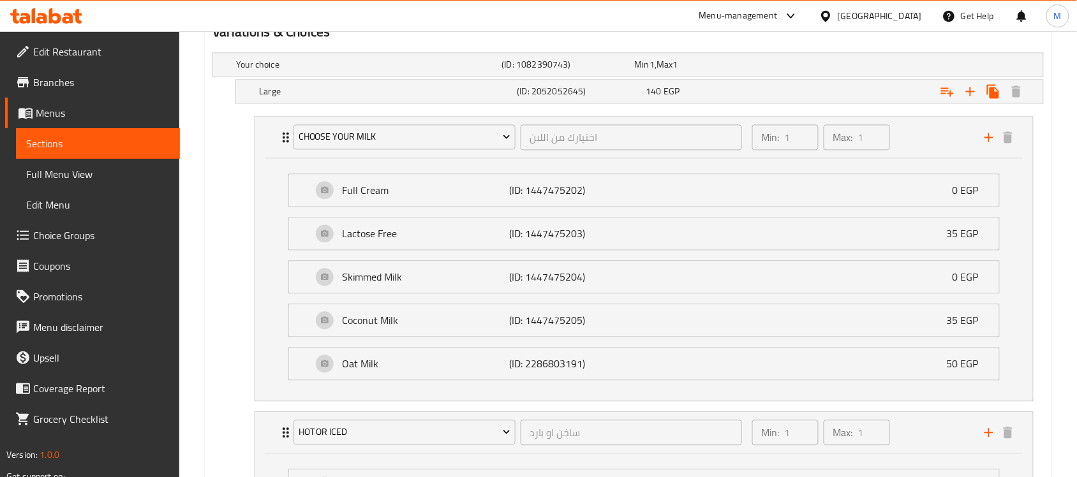
click at [521, 342] on li "Coconut Milk (ID: 1447475205) 35 EGP Name (En) Coconut Milk Name (En) Name (Ar)…" at bounding box center [644, 320] width 732 height 43
click at [541, 367] on p "(ID: 2286803191)" at bounding box center [565, 364] width 112 height 15
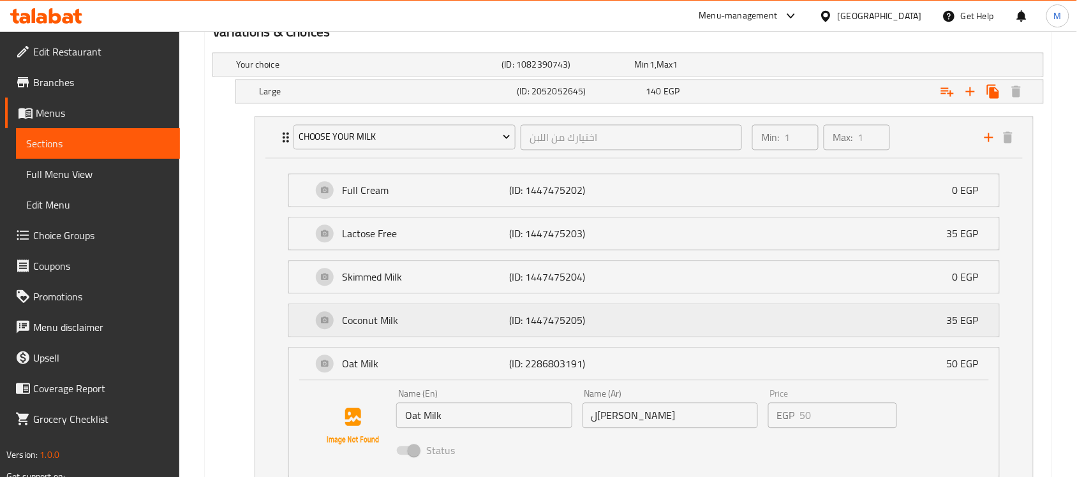
click at [557, 327] on p "(ID: 1447475205)" at bounding box center [565, 320] width 112 height 15
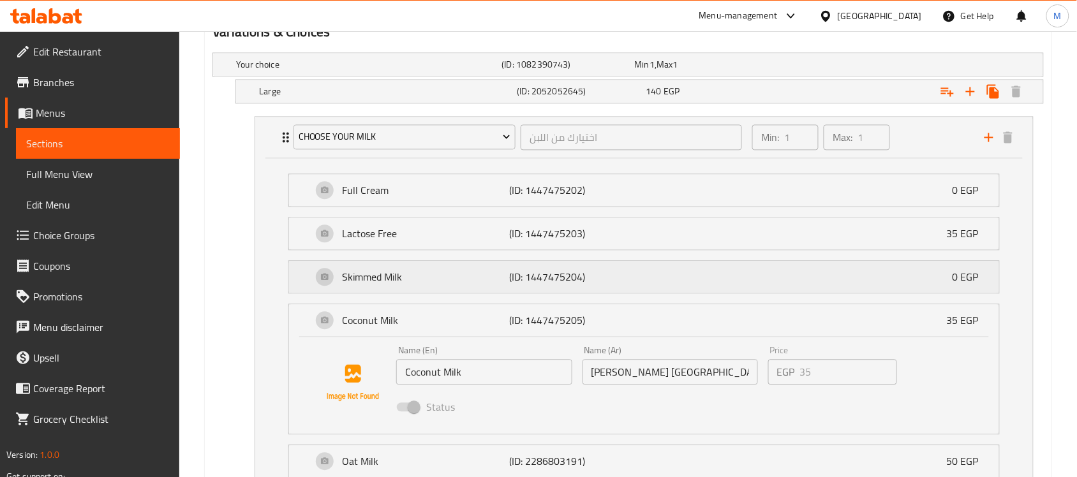
click at [571, 280] on p "(ID: 1447475204)" at bounding box center [565, 277] width 112 height 15
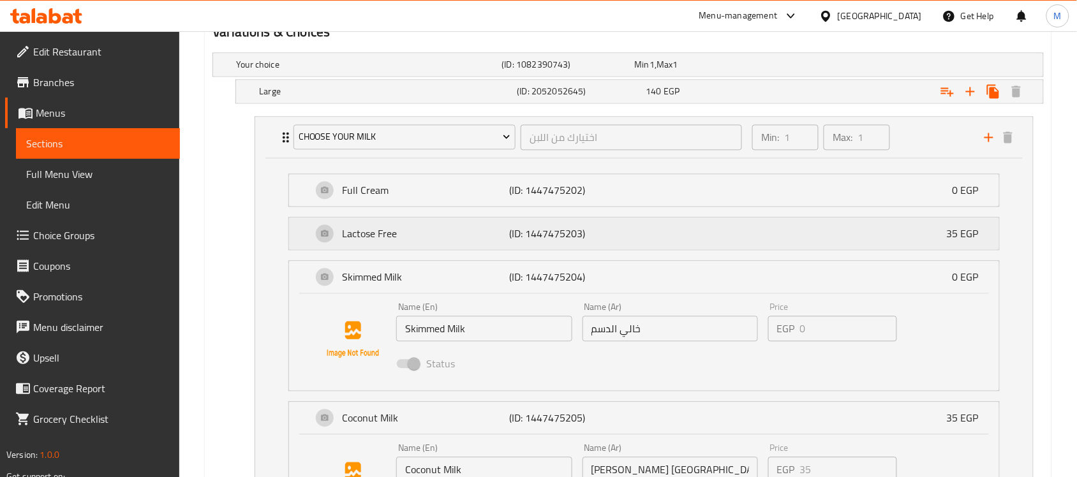
click at [582, 231] on p "(ID: 1447475203)" at bounding box center [565, 234] width 112 height 15
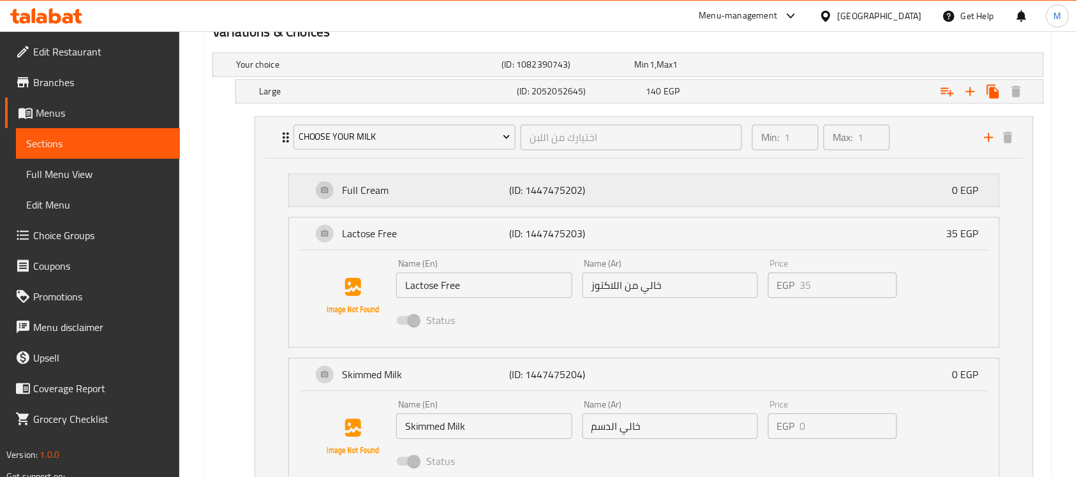
click at [581, 190] on p "(ID: 1447475202)" at bounding box center [565, 190] width 112 height 15
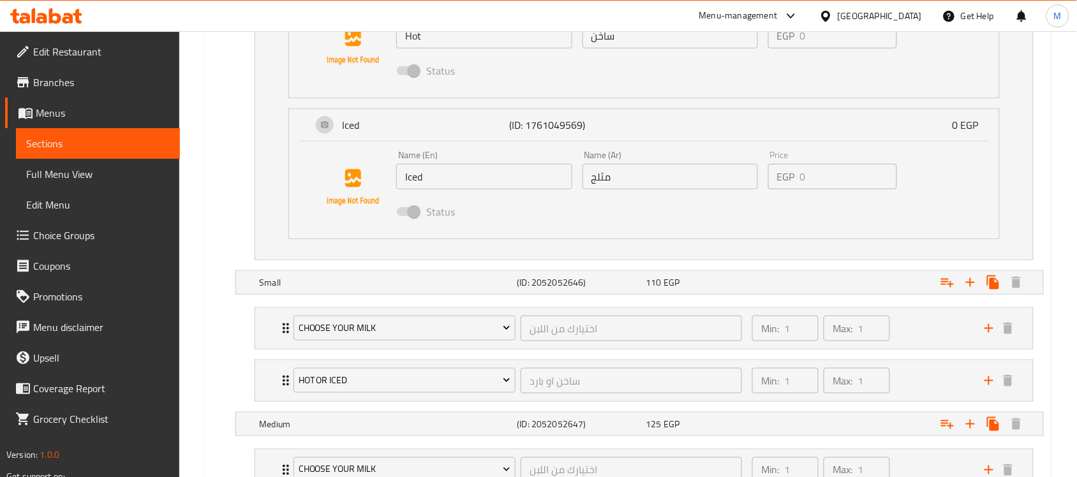
scroll to position [1867, 0]
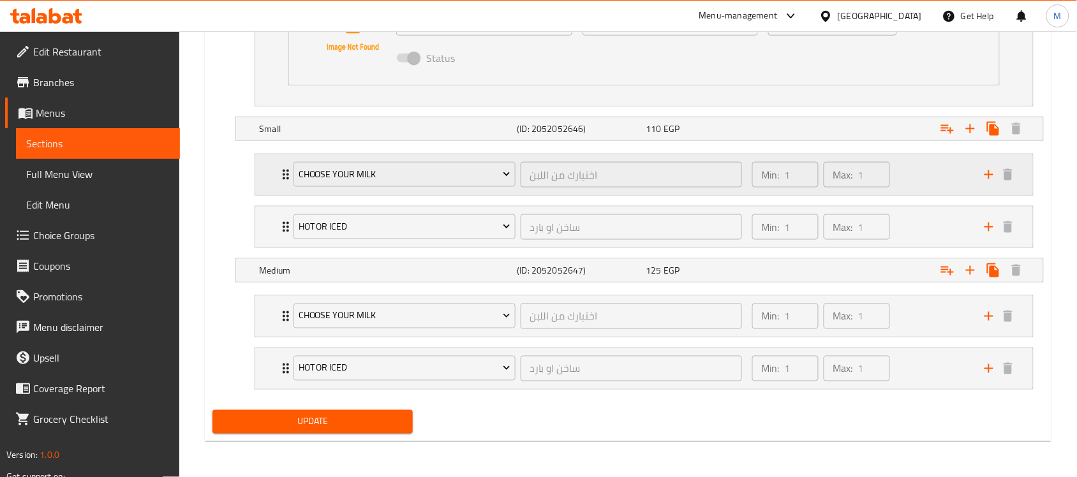
click at [525, 155] on div "Choose Your Milk اختيارك من اللبن ​" at bounding box center [518, 174] width 464 height 41
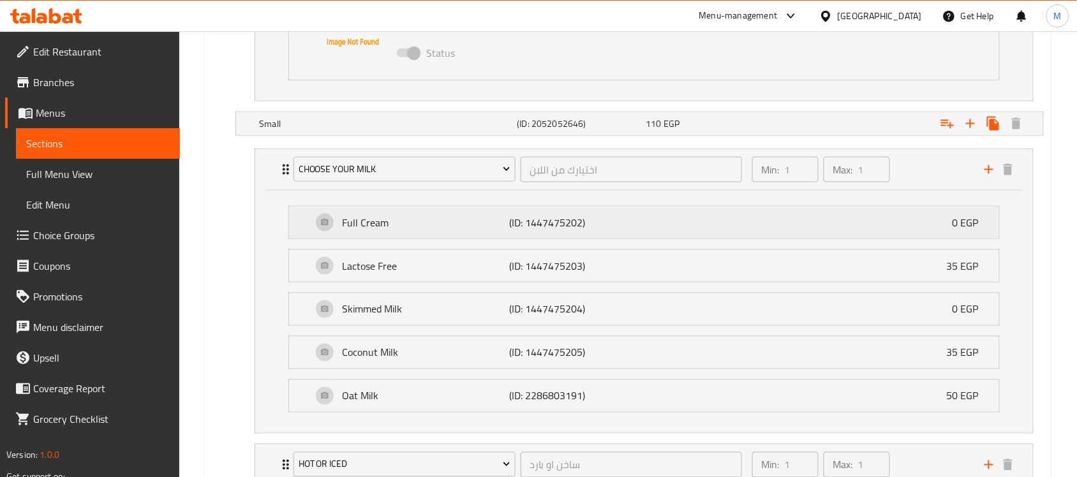
click at [528, 239] on div "Full Cream (ID: 1447475202) 0 EGP" at bounding box center [648, 223] width 672 height 32
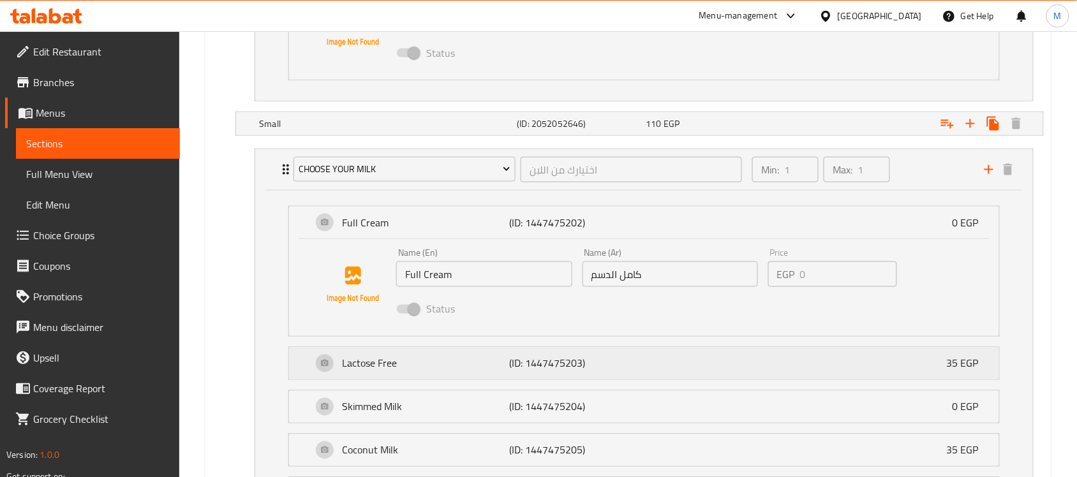
click at [560, 365] on p "(ID: 1447475203)" at bounding box center [565, 363] width 112 height 15
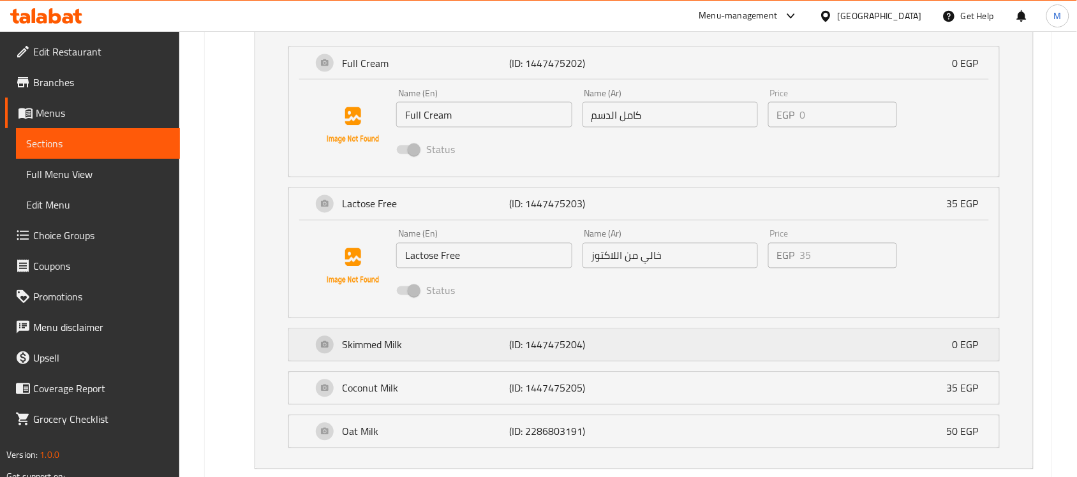
click at [576, 353] on p "(ID: 1447475204)" at bounding box center [565, 345] width 112 height 15
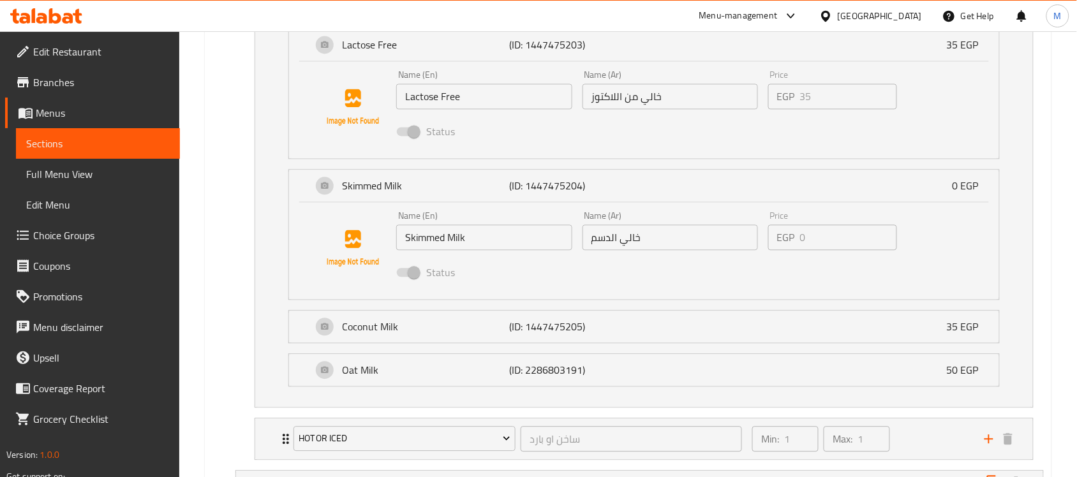
click at [576, 356] on li "Oat Milk (ID: 2286803191) 50 EGP Name (En) Oat Milk Name (En) Name (Ar) لبن شوف…" at bounding box center [644, 369] width 732 height 43
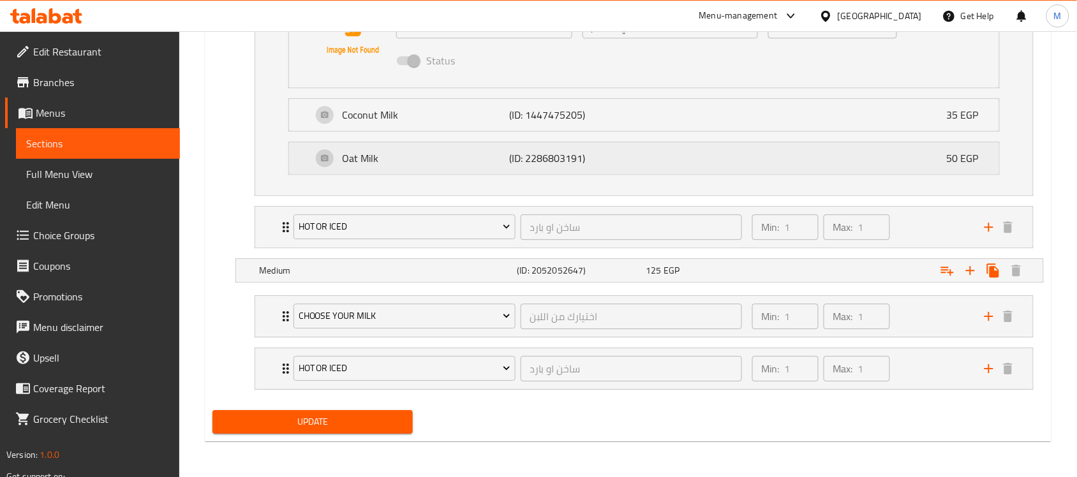
click at [611, 161] on p "(ID: 2286803191)" at bounding box center [565, 158] width 112 height 15
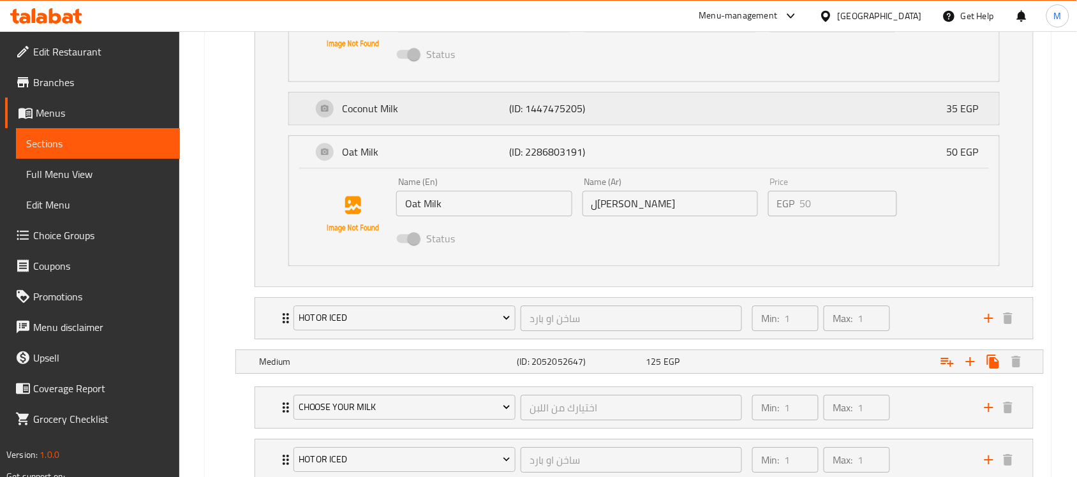
click at [626, 117] on div "Coconut Milk (ID: 1447475205) 35 EGP" at bounding box center [648, 109] width 672 height 32
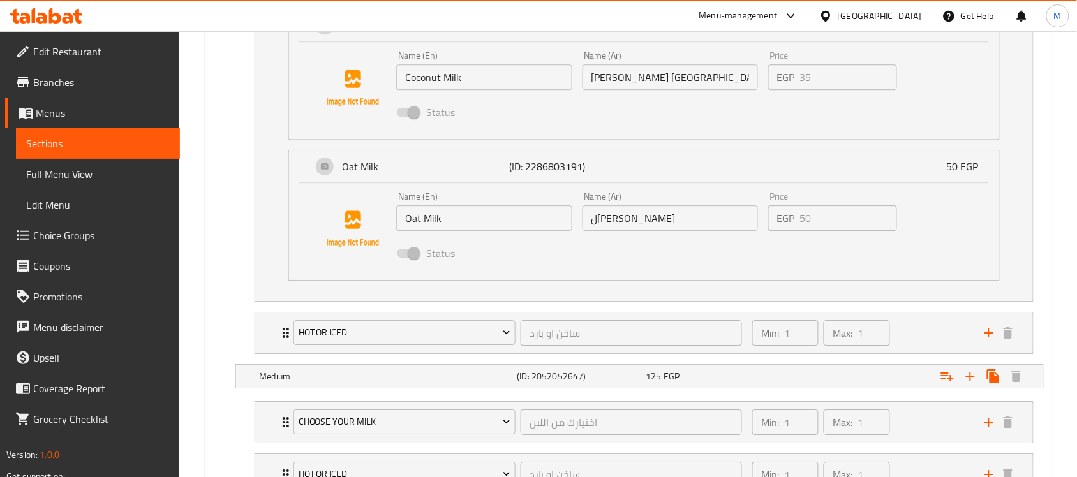
scroll to position [2564, 0]
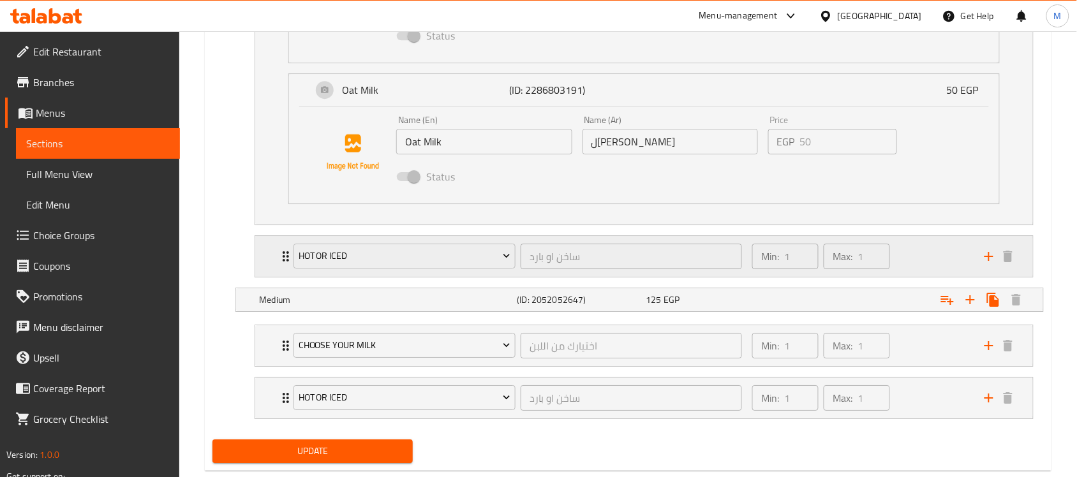
click at [521, 243] on div "Hot or Iced ساخن او بارد ​" at bounding box center [518, 256] width 464 height 41
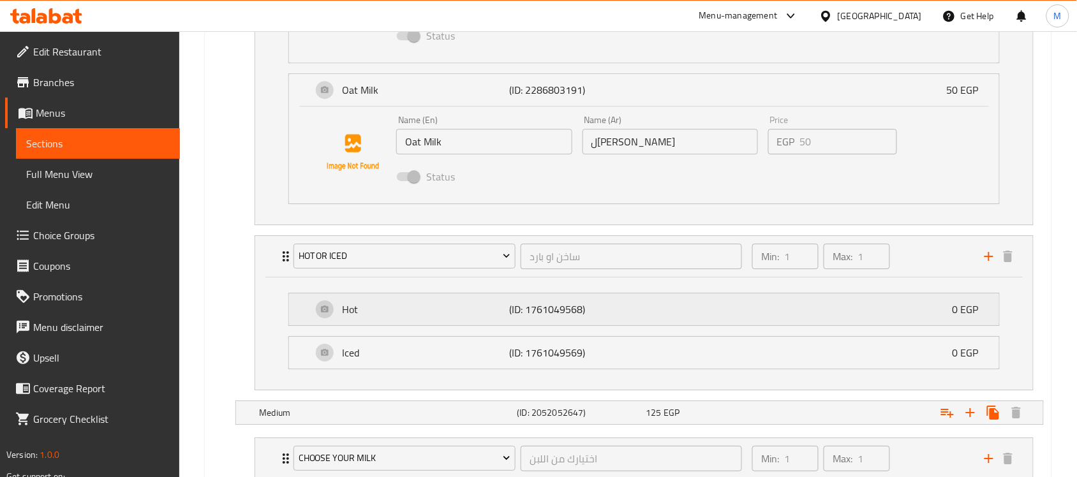
click at [576, 313] on p "(ID: 1761049568)" at bounding box center [565, 309] width 112 height 15
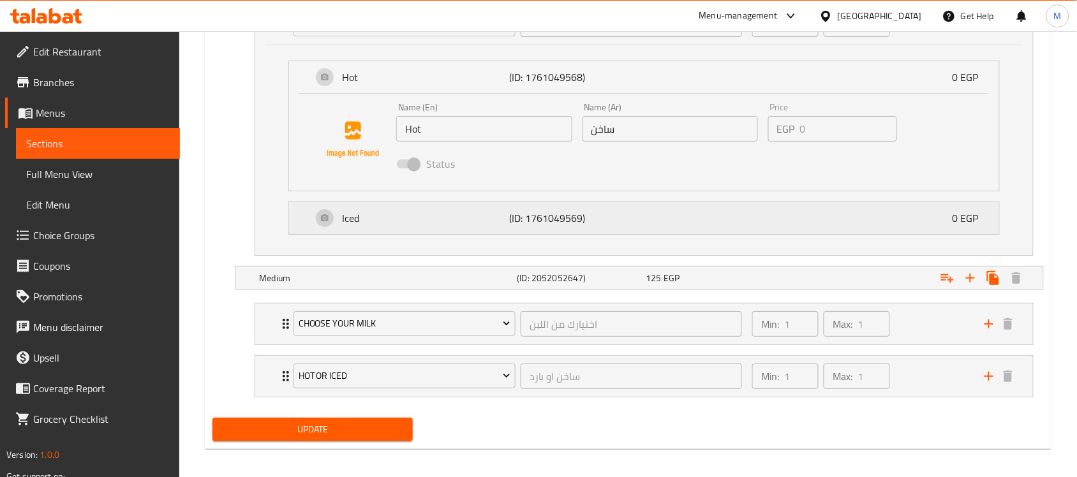
click at [622, 234] on div "Iced (ID: 1761049569) 0 EGP" at bounding box center [648, 218] width 672 height 32
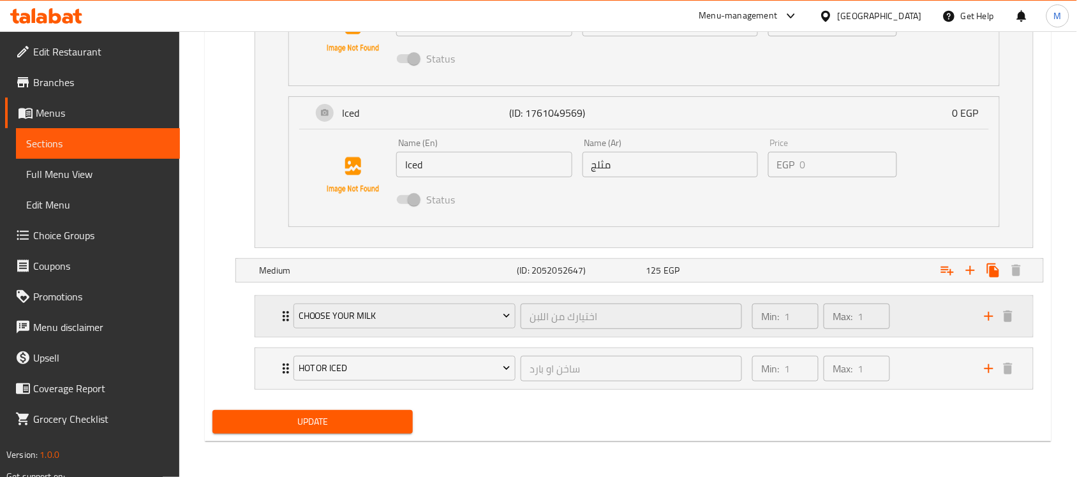
scroll to position [2908, 0]
click at [515, 299] on div "Choose Your Milk اختيارك من اللبن ​" at bounding box center [518, 316] width 464 height 41
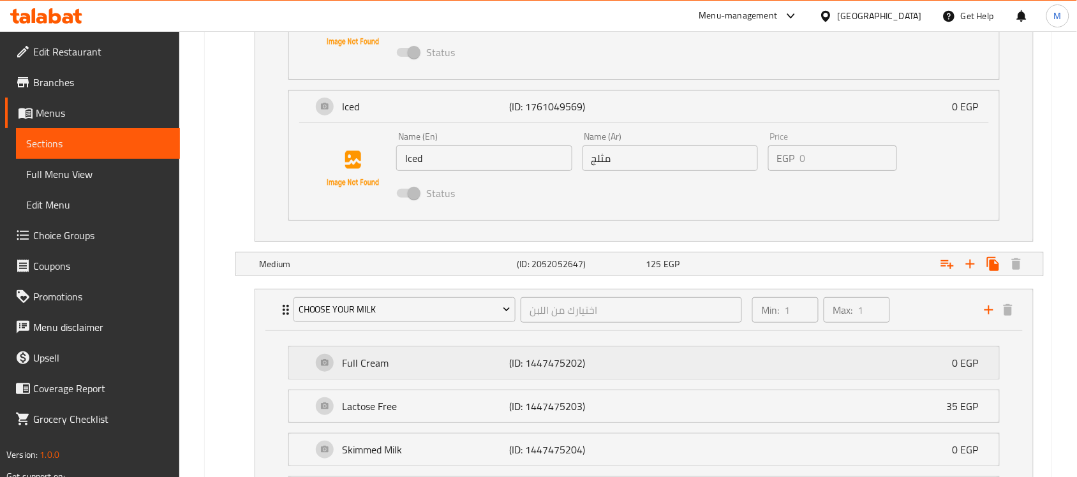
click at [541, 379] on div "Full Cream (ID: 1447475202) 0 EGP" at bounding box center [648, 363] width 672 height 32
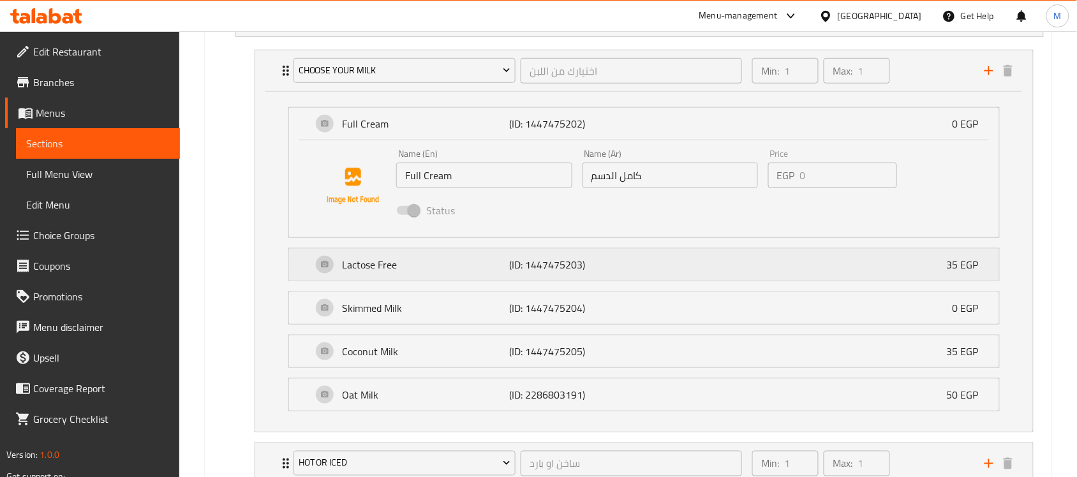
click at [556, 271] on p "(ID: 1447475203)" at bounding box center [565, 264] width 112 height 15
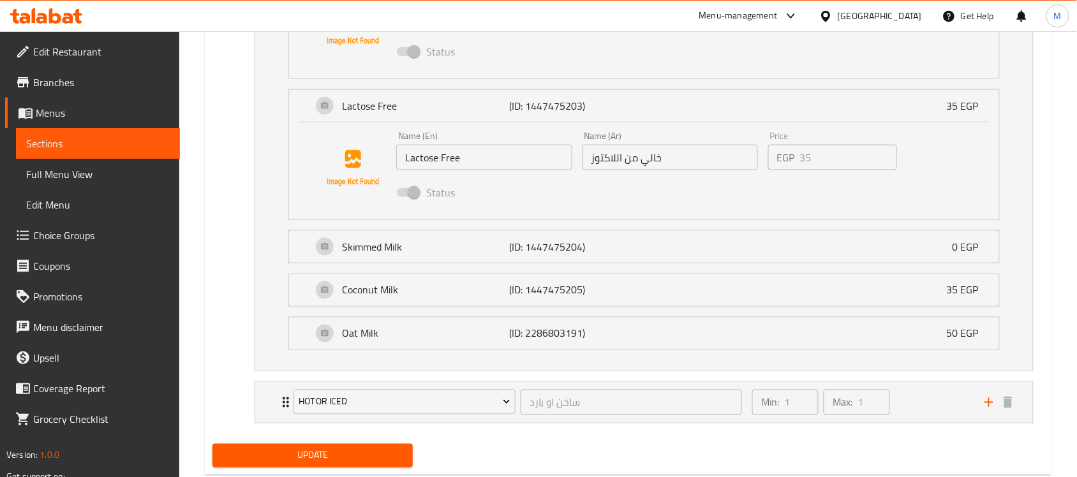
click at [562, 232] on li "Skimmed Milk (ID: 1447475204) 0 EGP Name (En) Skimmed Milk Name (En) Name (Ar) …" at bounding box center [644, 246] width 732 height 43
click at [566, 250] on p "(ID: 1447475204)" at bounding box center [565, 246] width 112 height 15
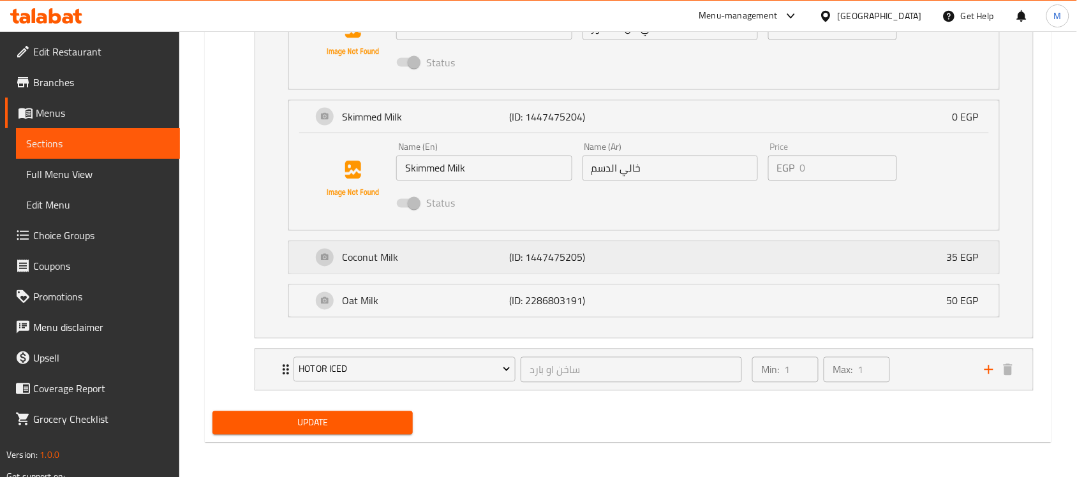
click at [556, 274] on div "Coconut Milk (ID: 1447475205) 35 EGP" at bounding box center [648, 258] width 672 height 32
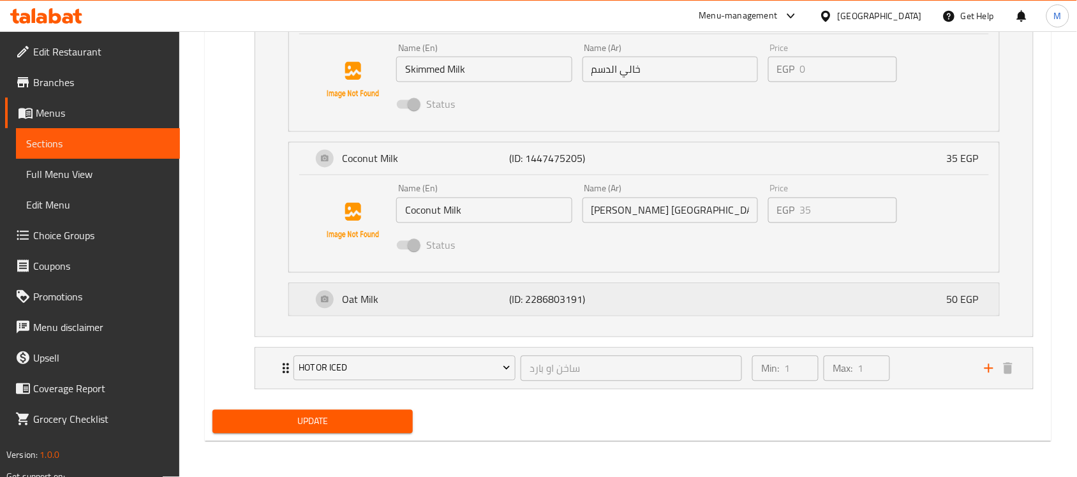
click at [541, 299] on p "(ID: 2286803191)" at bounding box center [565, 299] width 112 height 15
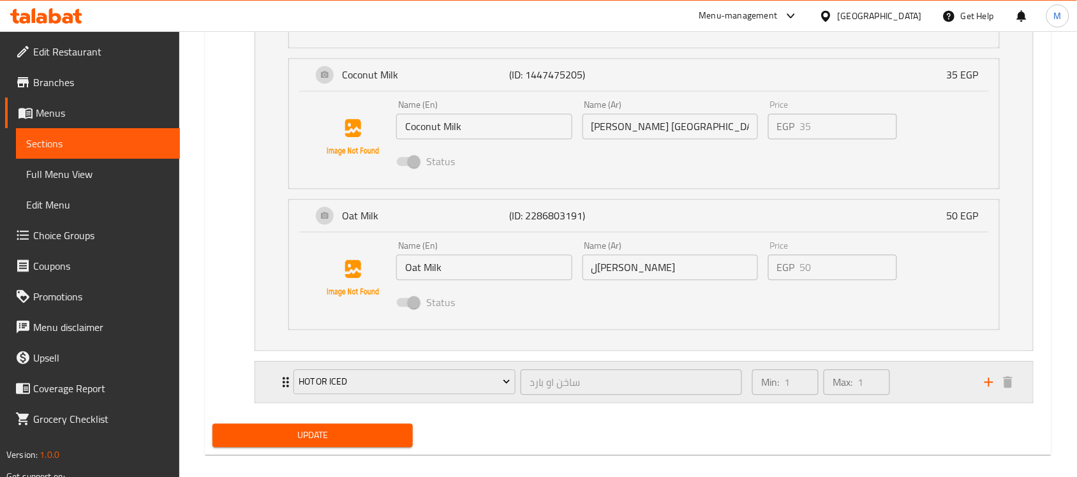
click at [533, 372] on div "Hot or Iced ساخن او بارد ​" at bounding box center [518, 382] width 464 height 41
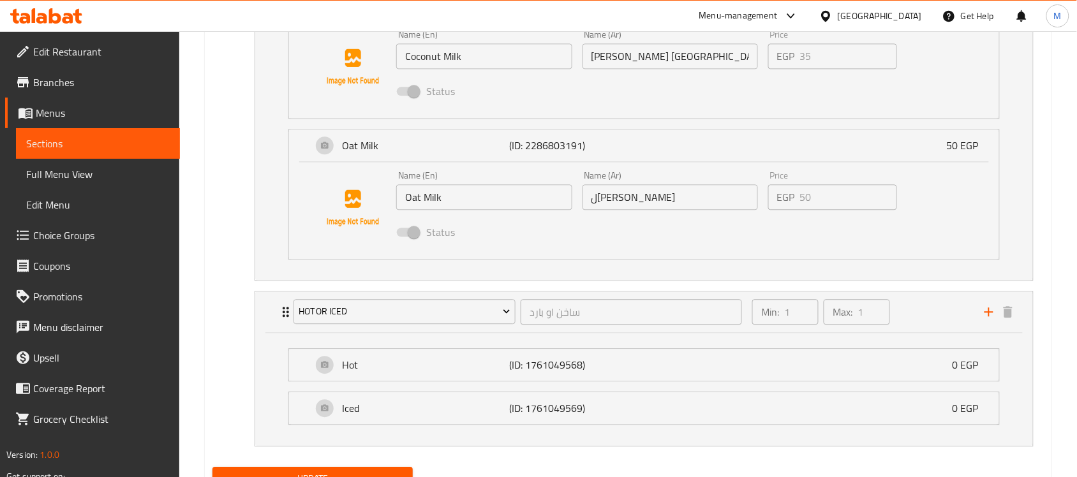
scroll to position [3742, 0]
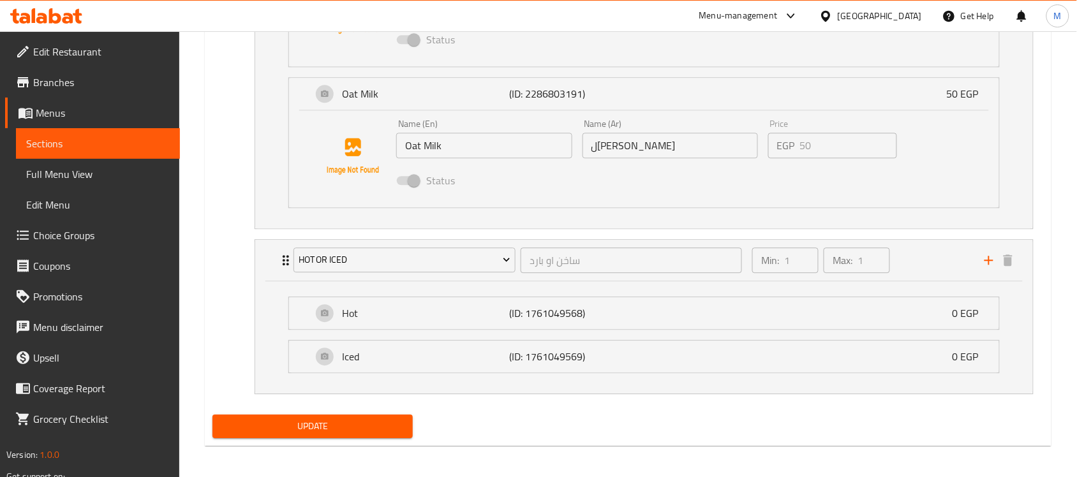
click at [544, 343] on li "Iced (ID: 1761049569) 0 EGP Name (En) Iced Name (En) Name (Ar) مثلج Name (Ar) P…" at bounding box center [644, 356] width 732 height 43
click at [557, 329] on div "Hot (ID: 1761049568) 0 EGP" at bounding box center [648, 313] width 672 height 32
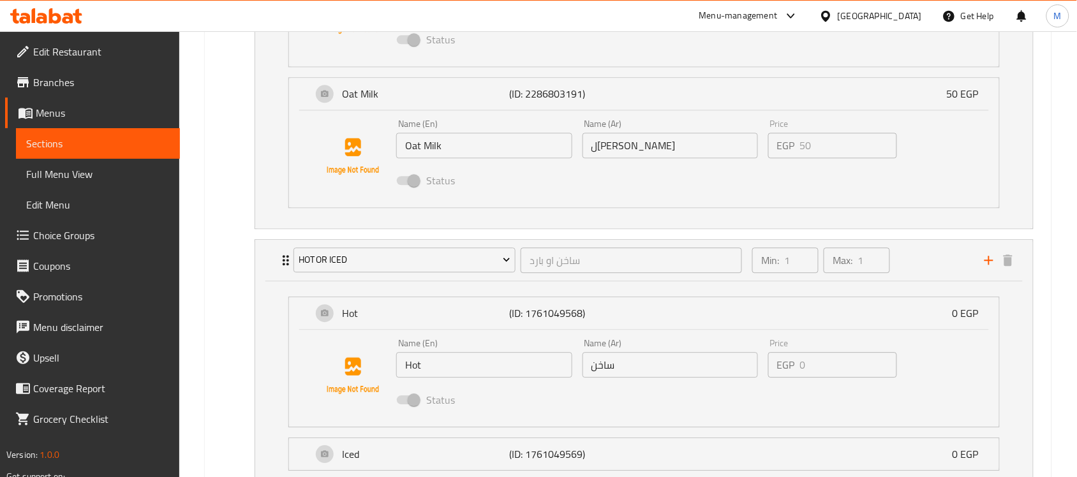
click at [560, 359] on div "Name (En) Hot Name (En)" at bounding box center [484, 358] width 176 height 39
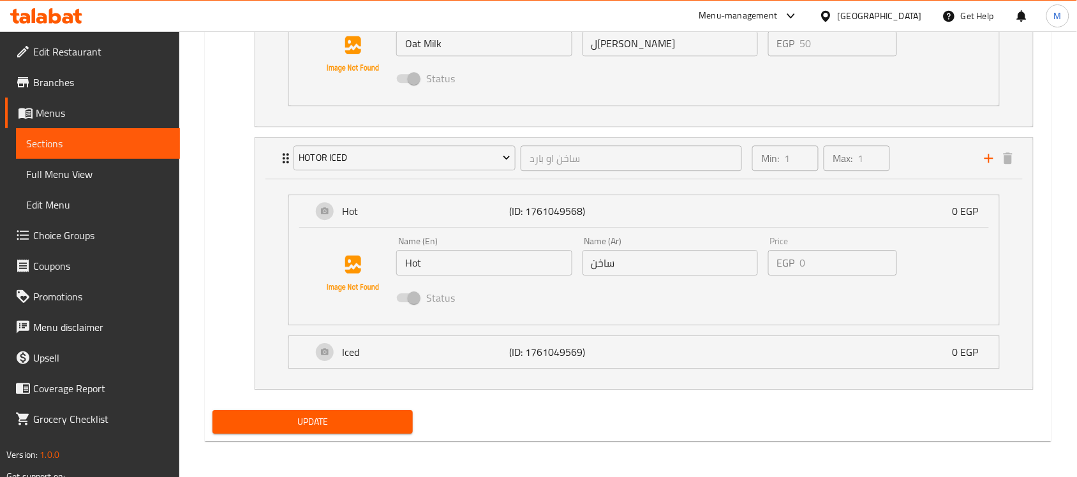
scroll to position [3853, 0]
click at [569, 369] on li "Iced (ID: 1761049569) 0 EGP Name (En) Iced Name (En) Name (Ar) مثلج Name (Ar) P…" at bounding box center [644, 352] width 732 height 43
click at [570, 357] on p "(ID: 1761049569)" at bounding box center [565, 352] width 112 height 15
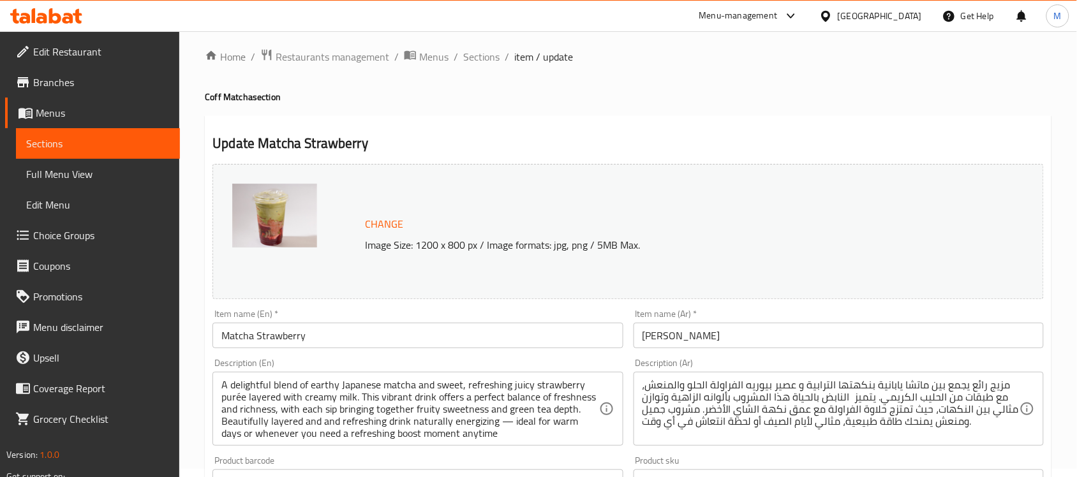
scroll to position [0, 0]
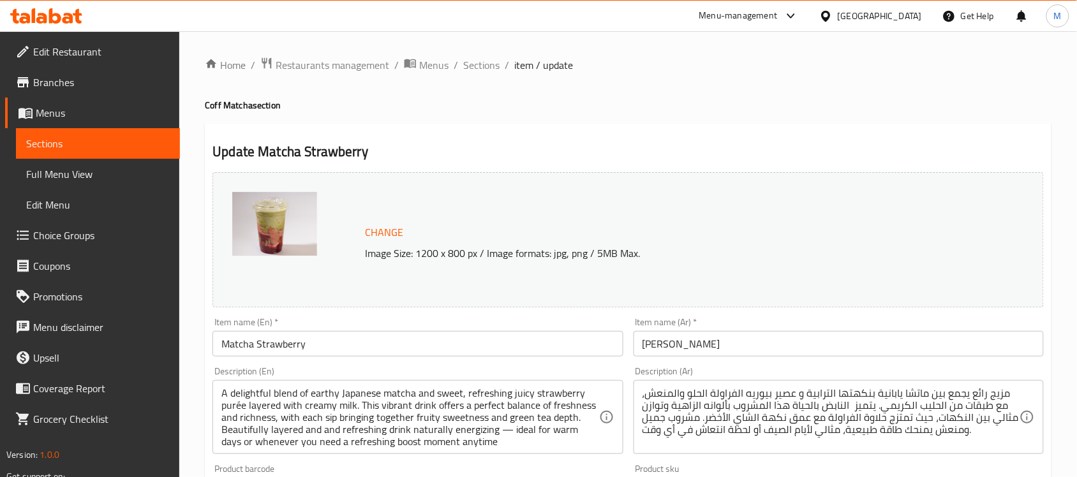
click at [908, 10] on div "[GEOGRAPHIC_DATA]" at bounding box center [880, 16] width 84 height 14
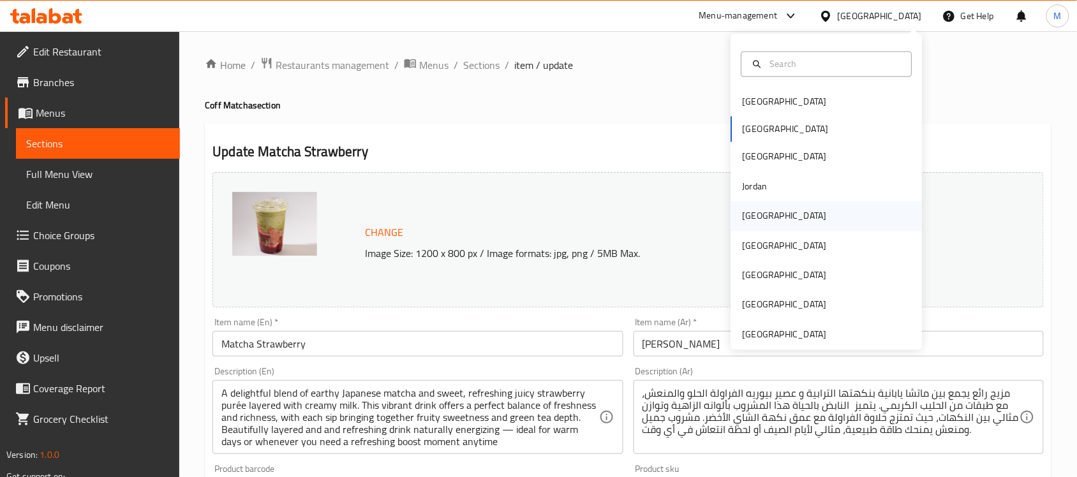
click at [758, 214] on div "Kuwait" at bounding box center [785, 216] width 105 height 29
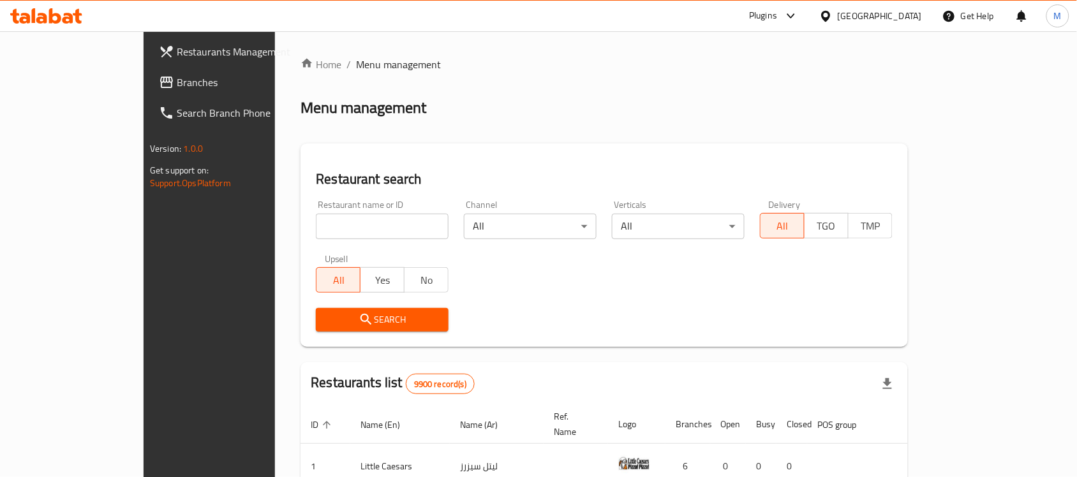
click at [177, 75] on span "Branches" at bounding box center [245, 82] width 137 height 15
